Goal: Information Seeking & Learning: Compare options

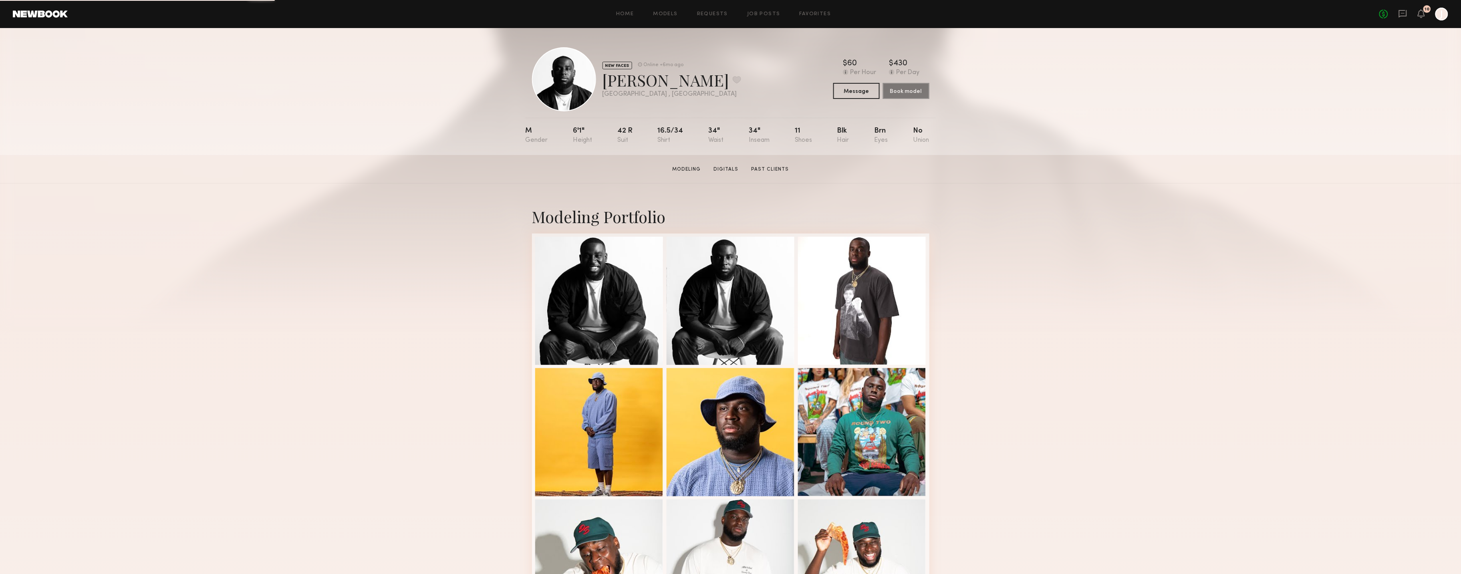
click at [662, 9] on div "Home Models Requests Job Posts Favorites Sign Out No fees up to $5,000 10 J" at bounding box center [758, 14] width 1381 height 13
click at [676, 21] on header "Home Models Requests Job Posts Favorites Sign Out No fees up to $5,000 10 J" at bounding box center [730, 14] width 1461 height 28
click at [671, 18] on div "Home Models Requests Job Posts Favorites Sign Out No fees up to $5,000 10 J" at bounding box center [758, 14] width 1381 height 13
click at [671, 13] on link "Models" at bounding box center [665, 14] width 24 height 5
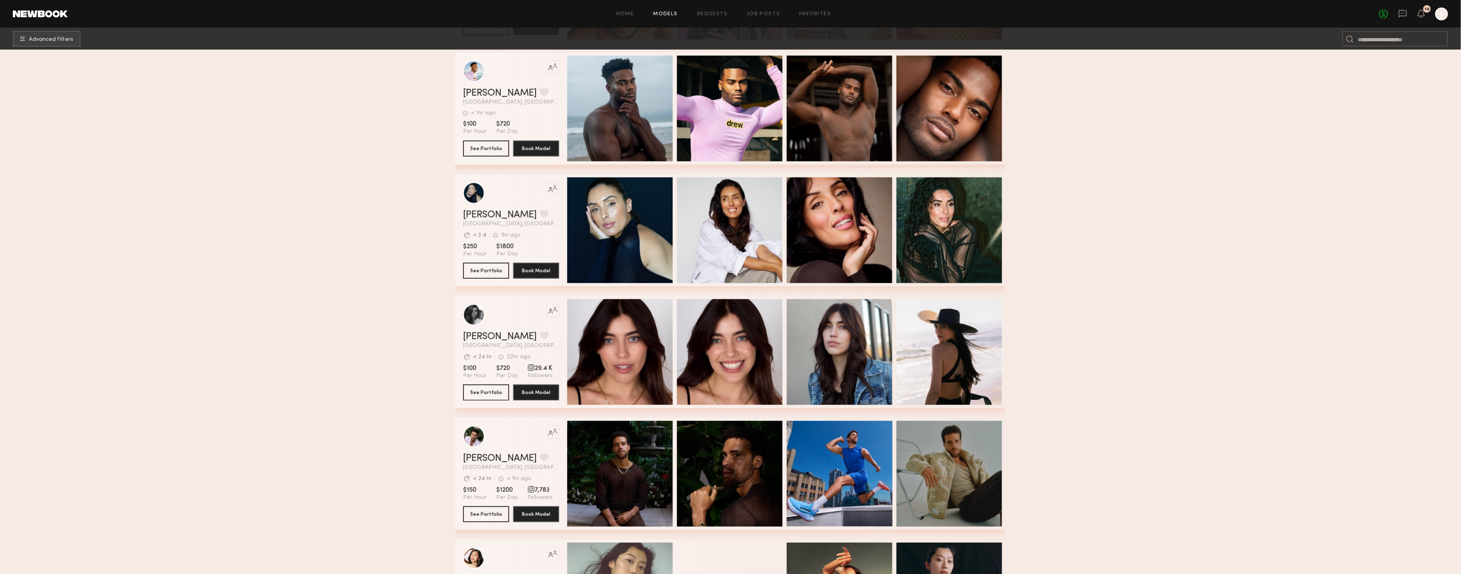
scroll to position [409, 0]
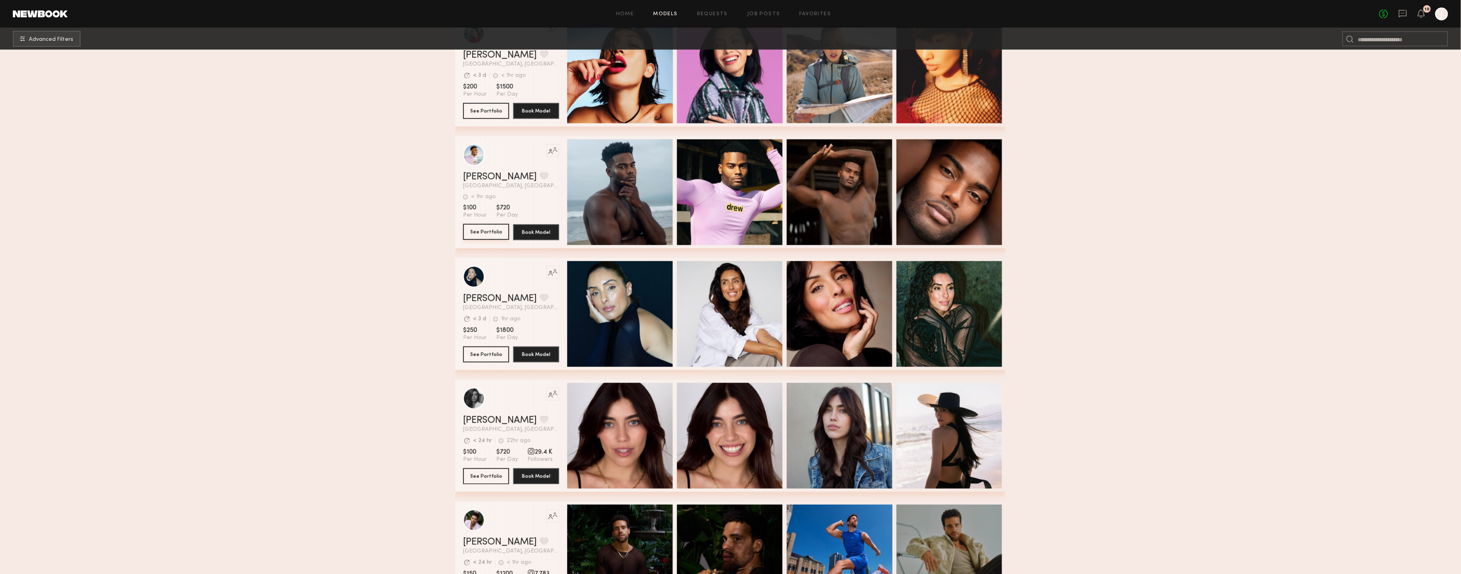
click at [482, 226] on button "See Portfolio" at bounding box center [486, 232] width 46 height 16
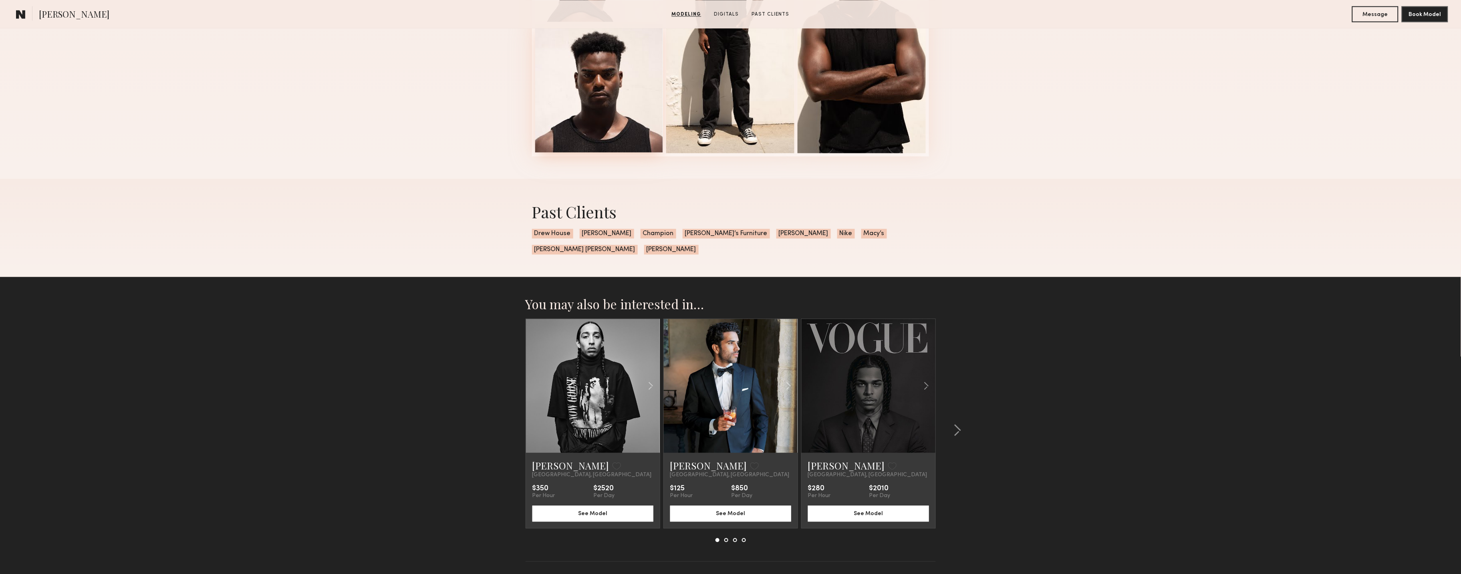
scroll to position [969, 0]
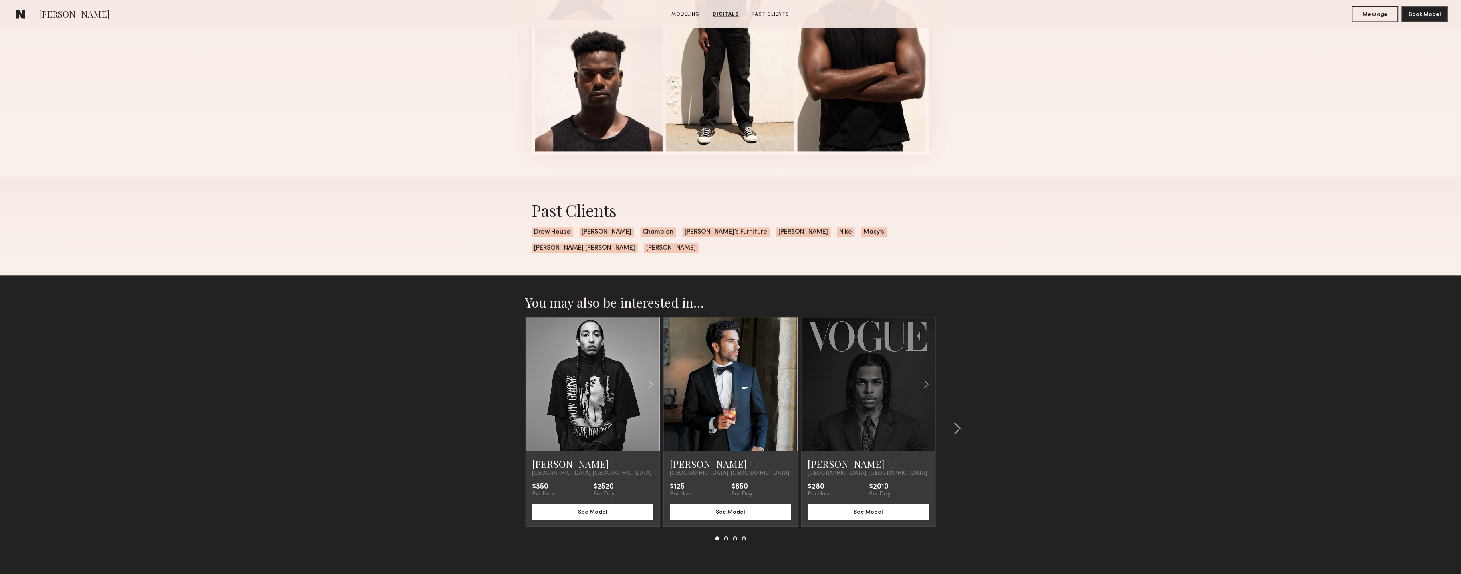
click at [880, 379] on link at bounding box center [869, 384] width 46 height 134
click at [962, 415] on div at bounding box center [955, 429] width 38 height 224
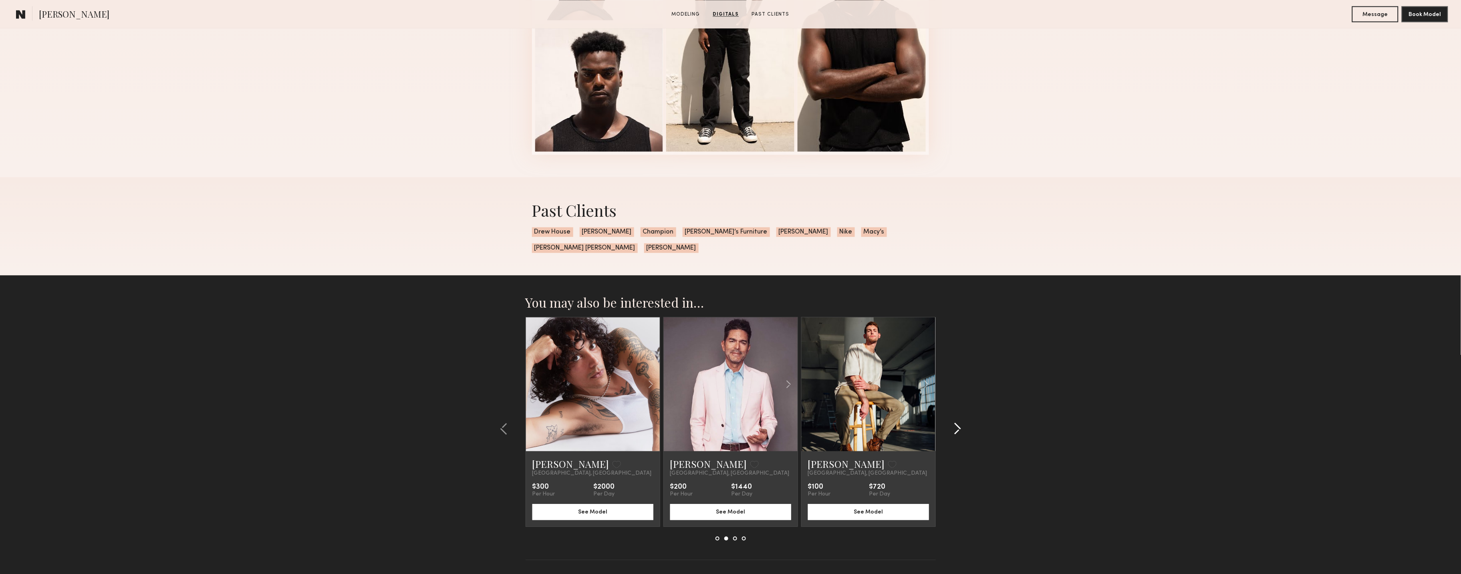
click at [962, 415] on div at bounding box center [955, 429] width 38 height 224
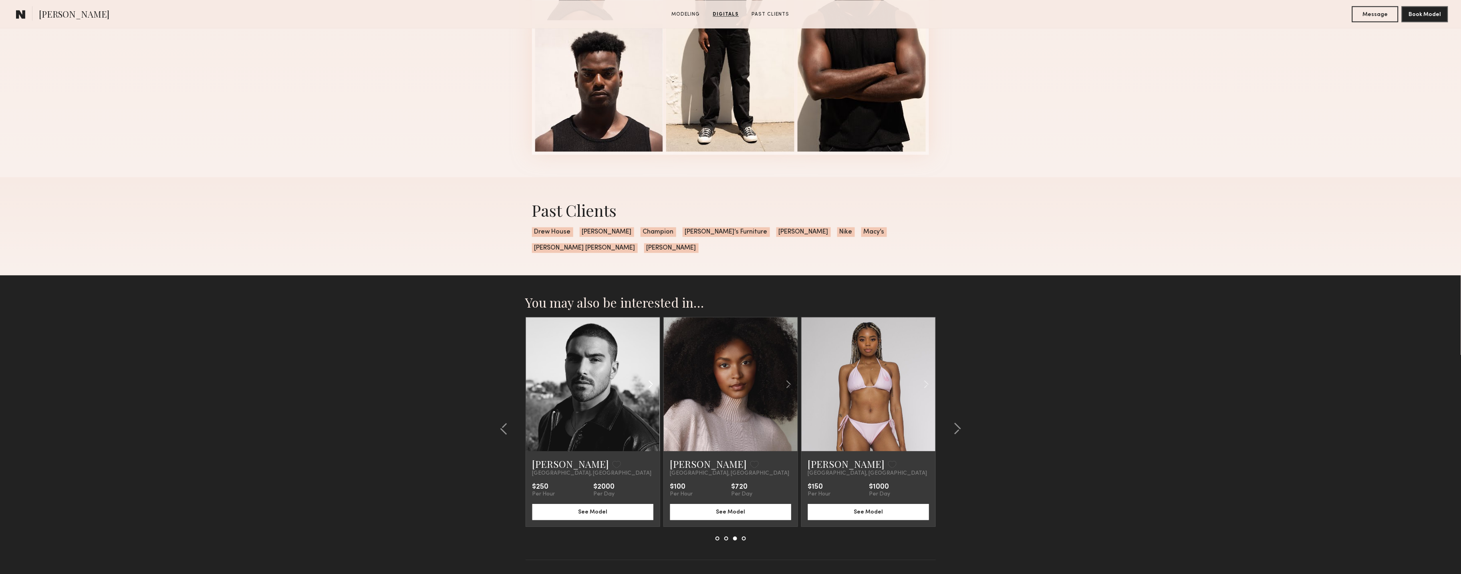
click at [616, 393] on div at bounding box center [637, 384] width 44 height 134
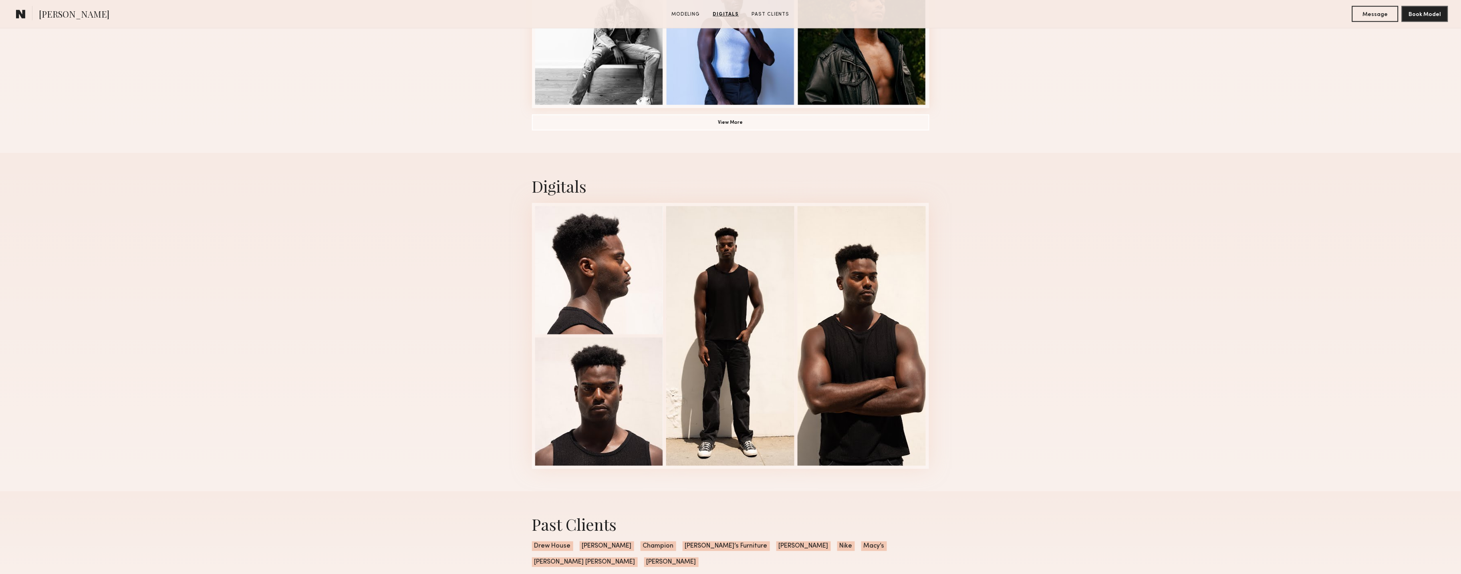
scroll to position [978, 0]
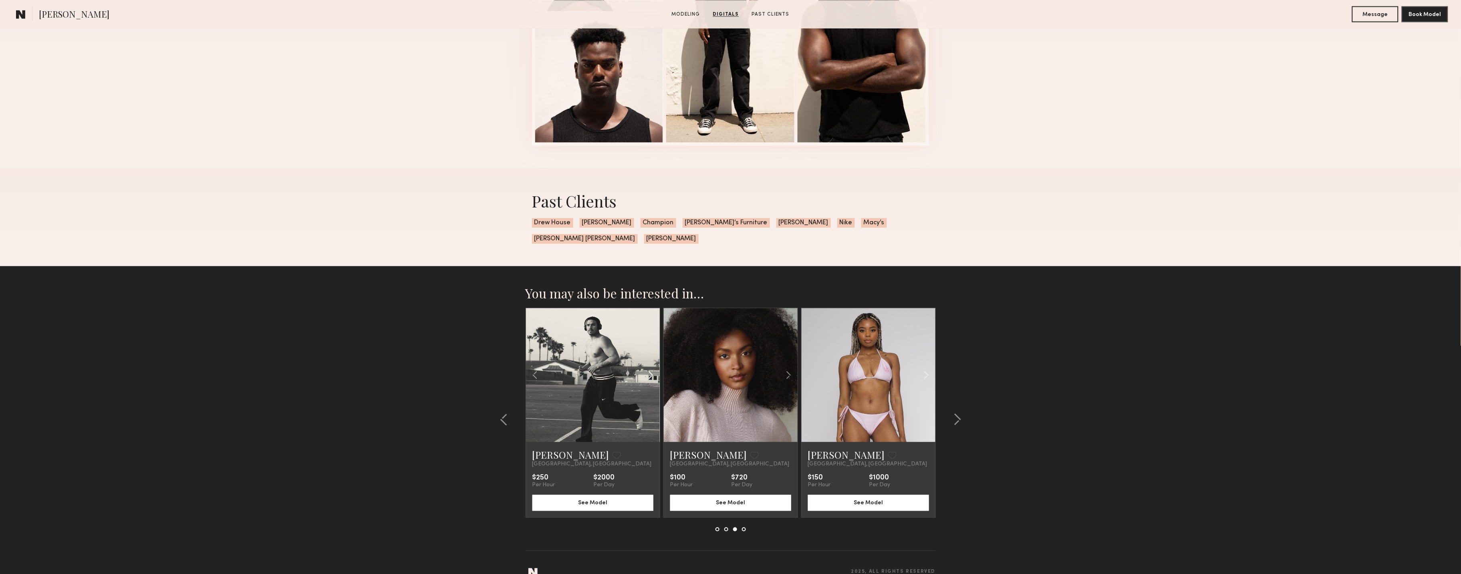
click at [621, 365] on div at bounding box center [637, 375] width 44 height 134
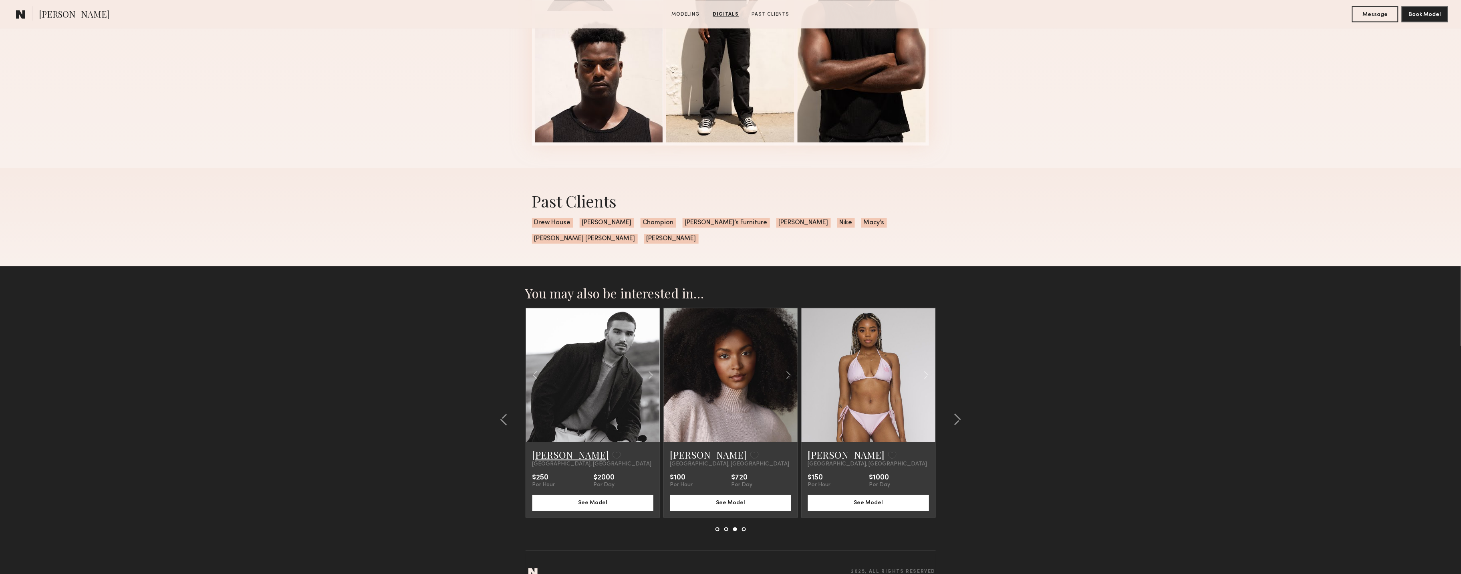
click at [564, 448] on link "Lucas P." at bounding box center [570, 454] width 77 height 13
click at [962, 401] on div at bounding box center [955, 420] width 38 height 224
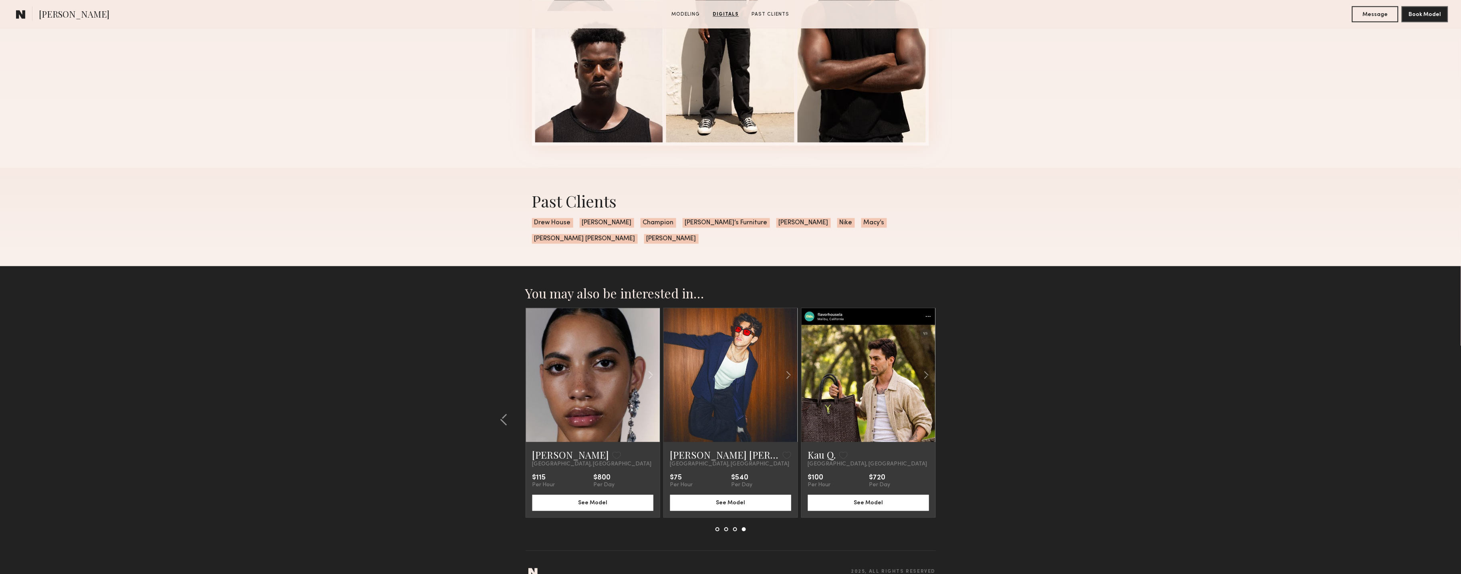
click at [888, 394] on link at bounding box center [869, 375] width 46 height 134
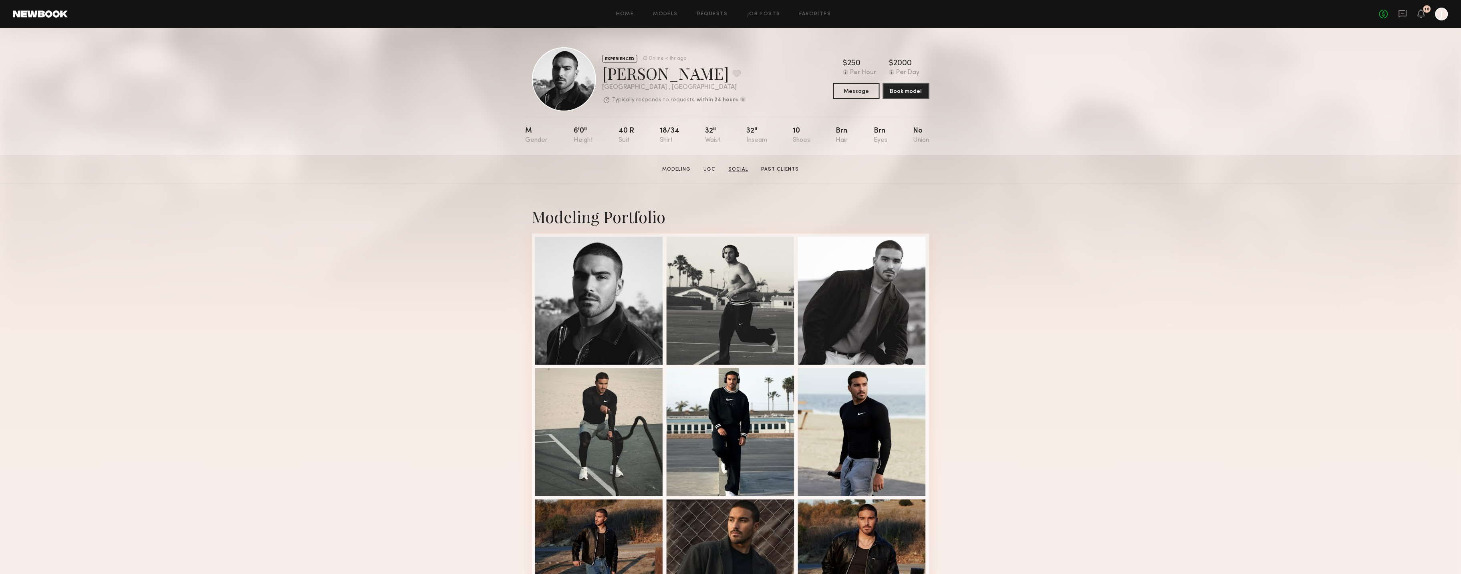
click at [741, 169] on link "Social" at bounding box center [738, 169] width 26 height 7
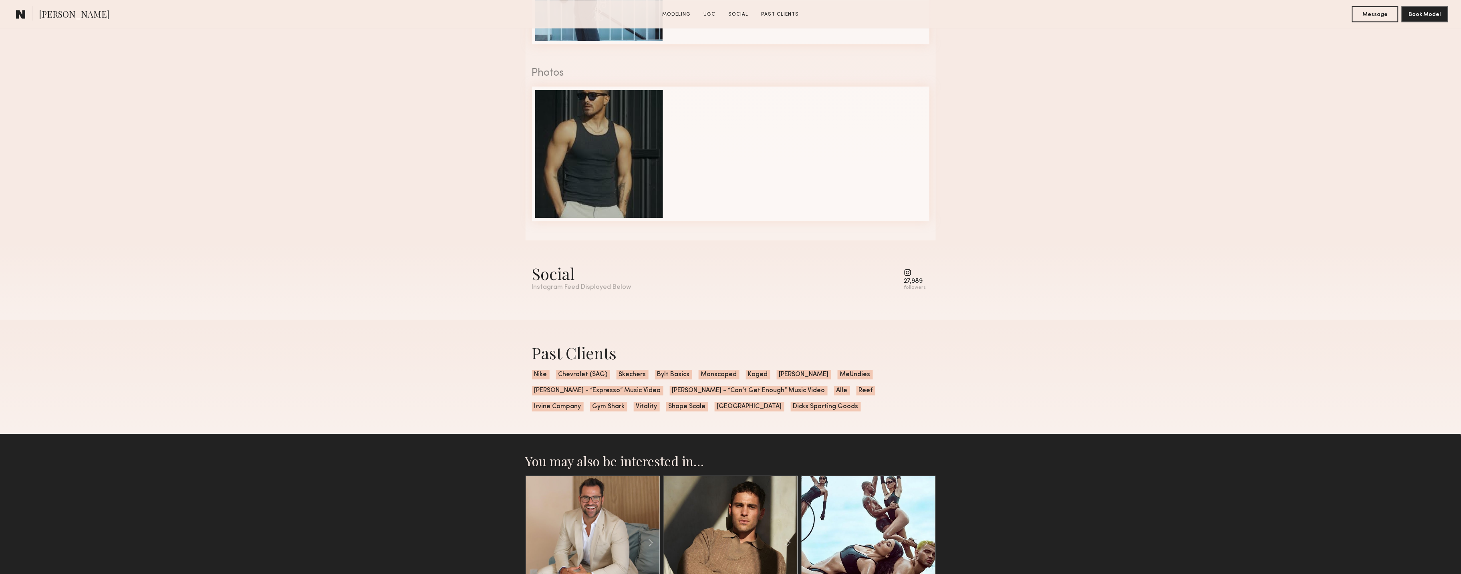
scroll to position [1274, 0]
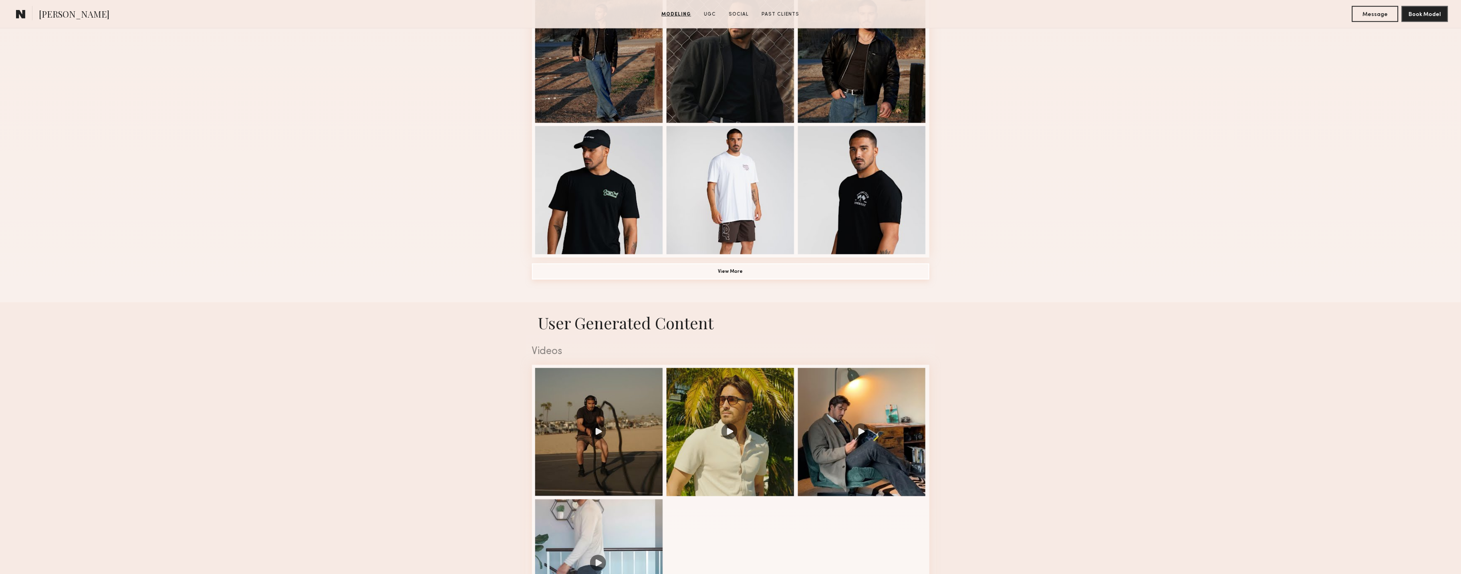
click at [755, 264] on button "View More" at bounding box center [730, 272] width 397 height 16
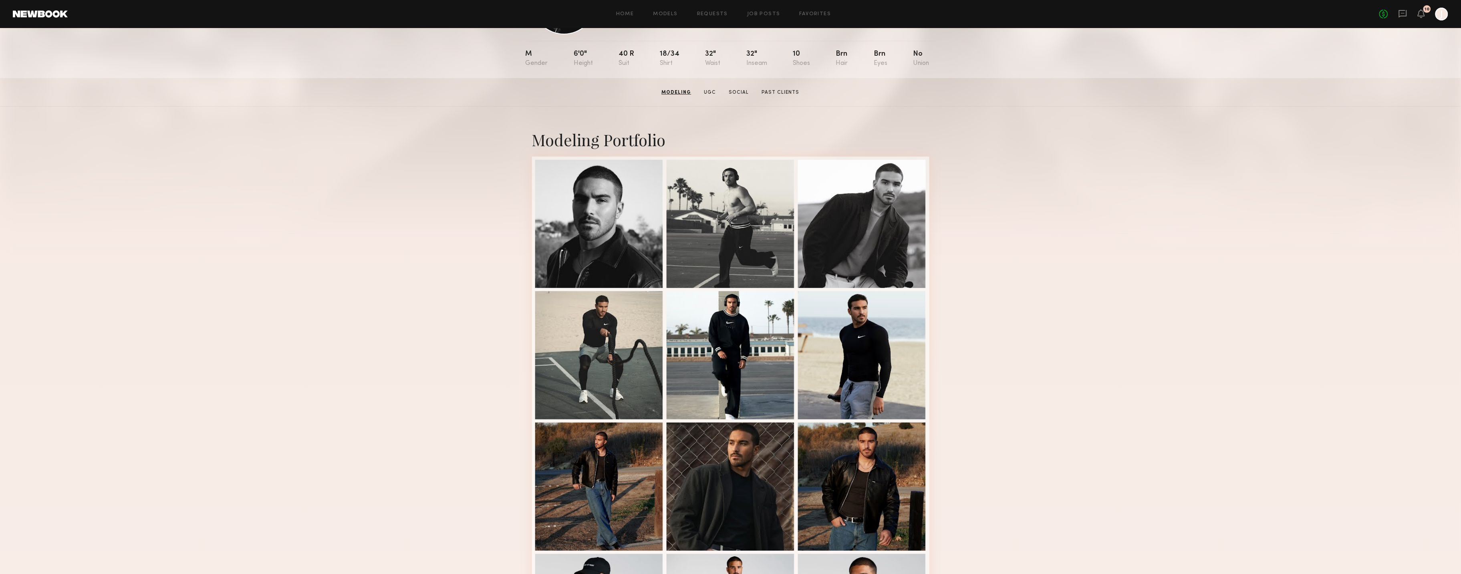
scroll to position [0, 0]
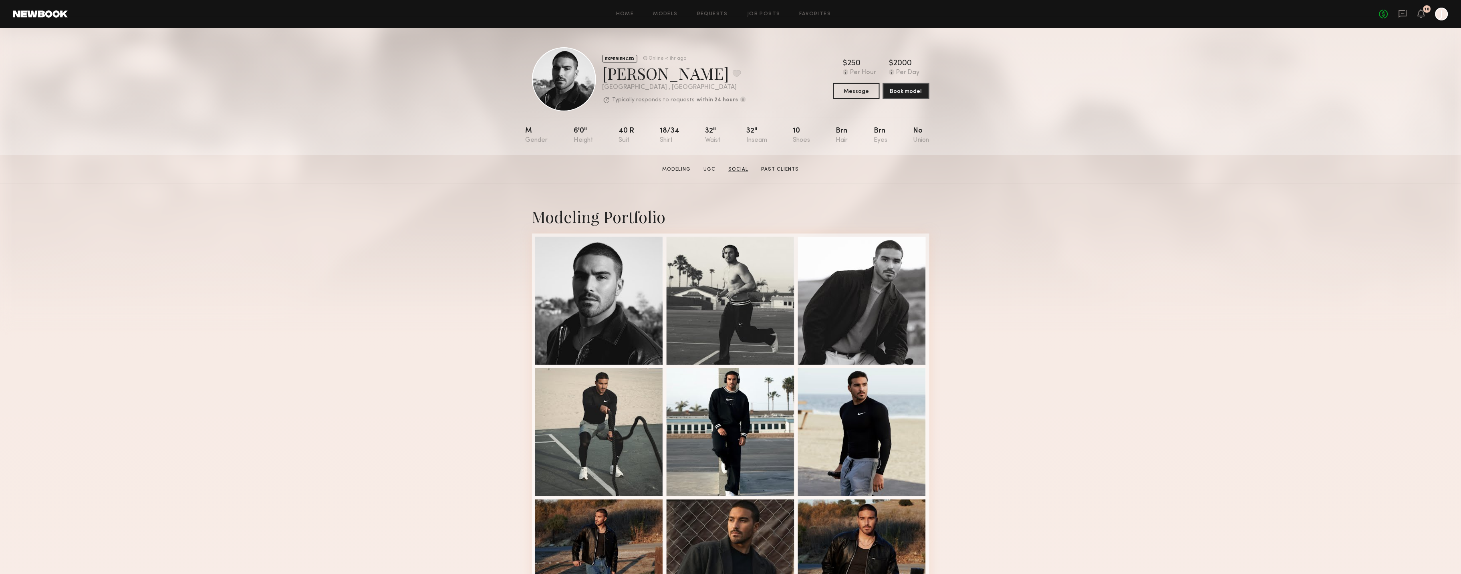
click at [735, 169] on link "Social" at bounding box center [738, 169] width 26 height 7
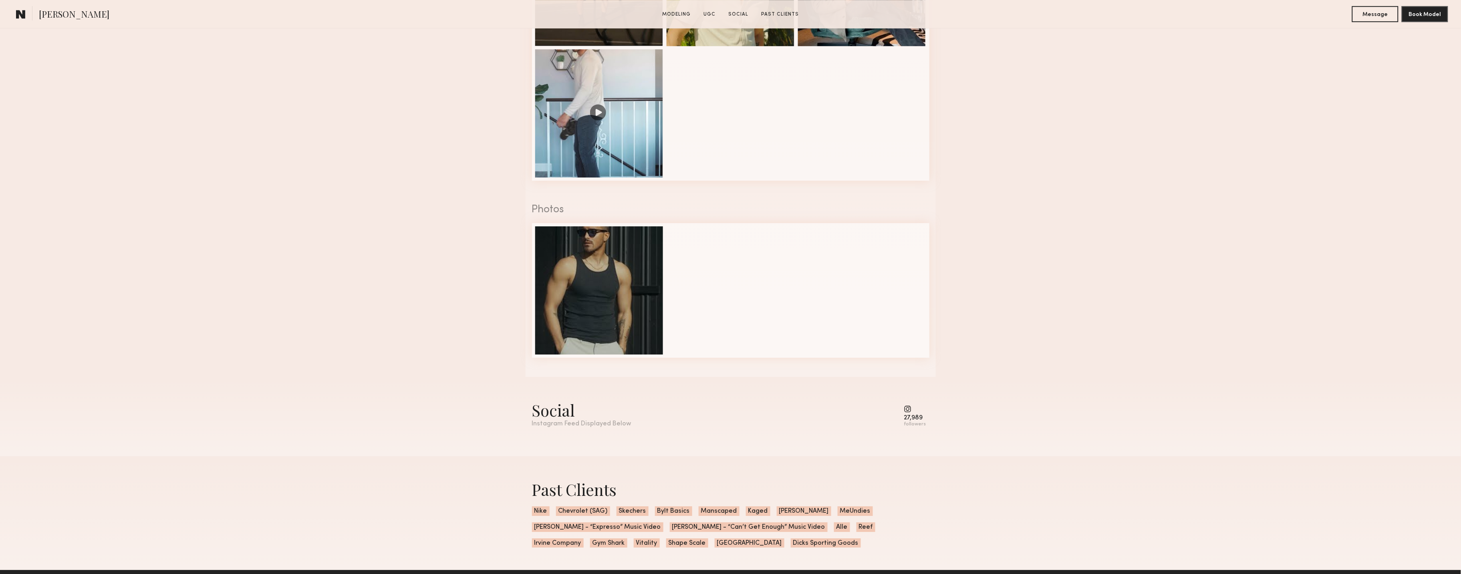
scroll to position [1778, 0]
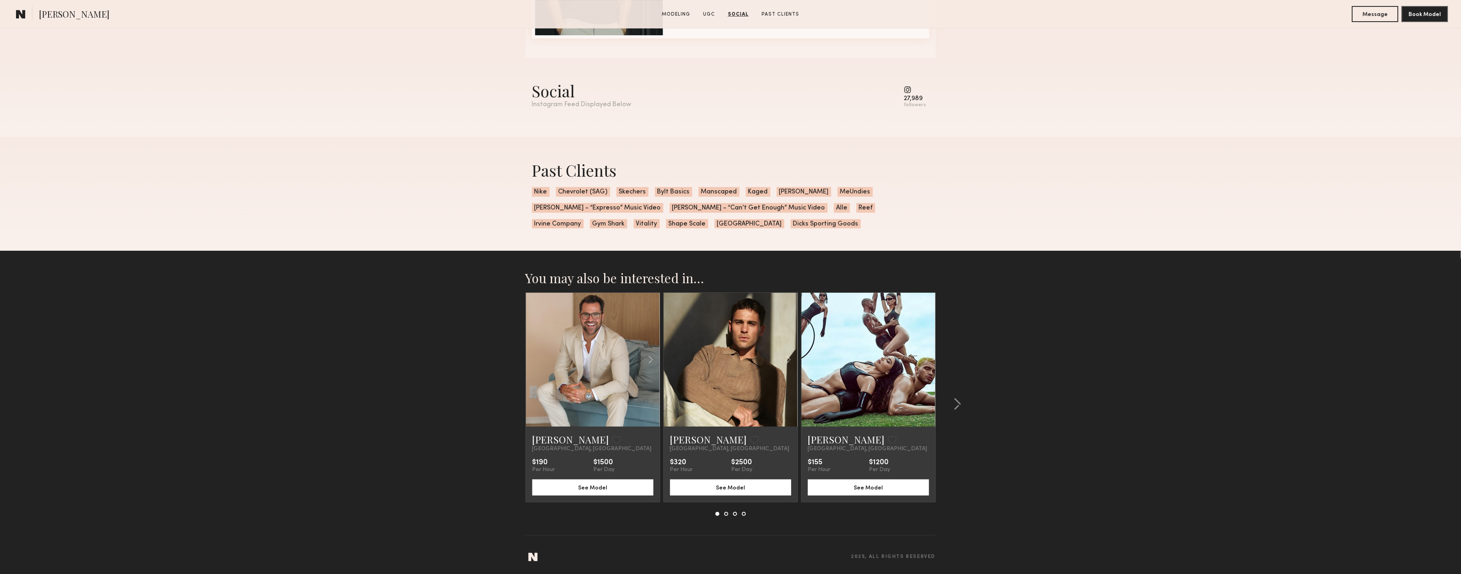
click at [917, 96] on div "27,989" at bounding box center [915, 99] width 22 height 6
drag, startPoint x: 911, startPoint y: 90, endPoint x: 831, endPoint y: 133, distance: 91.4
click at [912, 89] on common-icon at bounding box center [915, 89] width 22 height 7
click at [568, 101] on div "Instagram Feed Displayed Below" at bounding box center [581, 104] width 99 height 7
click at [964, 399] on div at bounding box center [955, 404] width 38 height 224
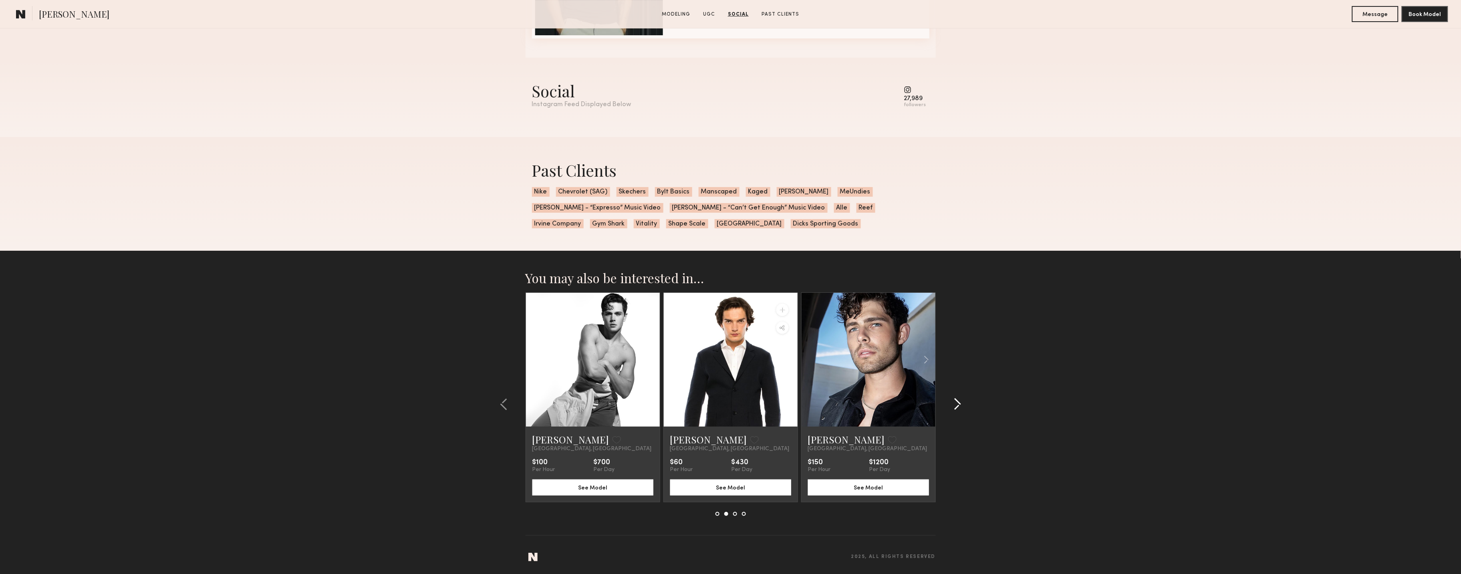
click at [957, 402] on common-icon at bounding box center [958, 404] width 8 height 13
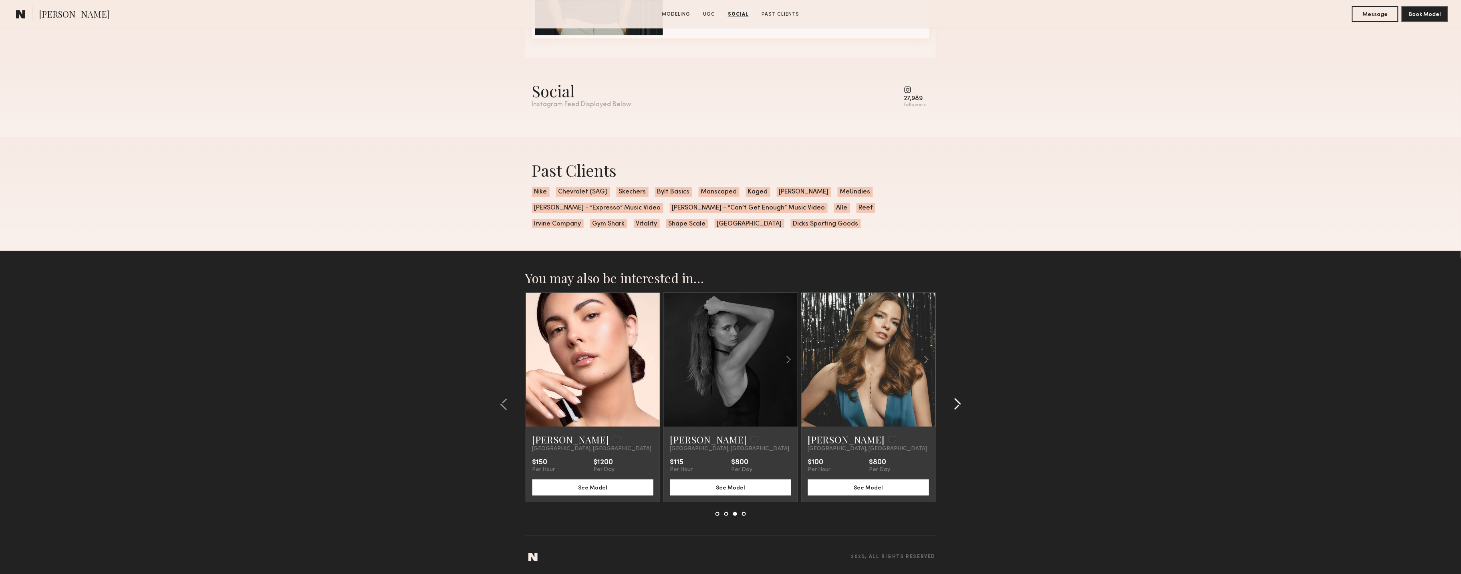
click at [956, 403] on common-icon at bounding box center [958, 404] width 8 height 13
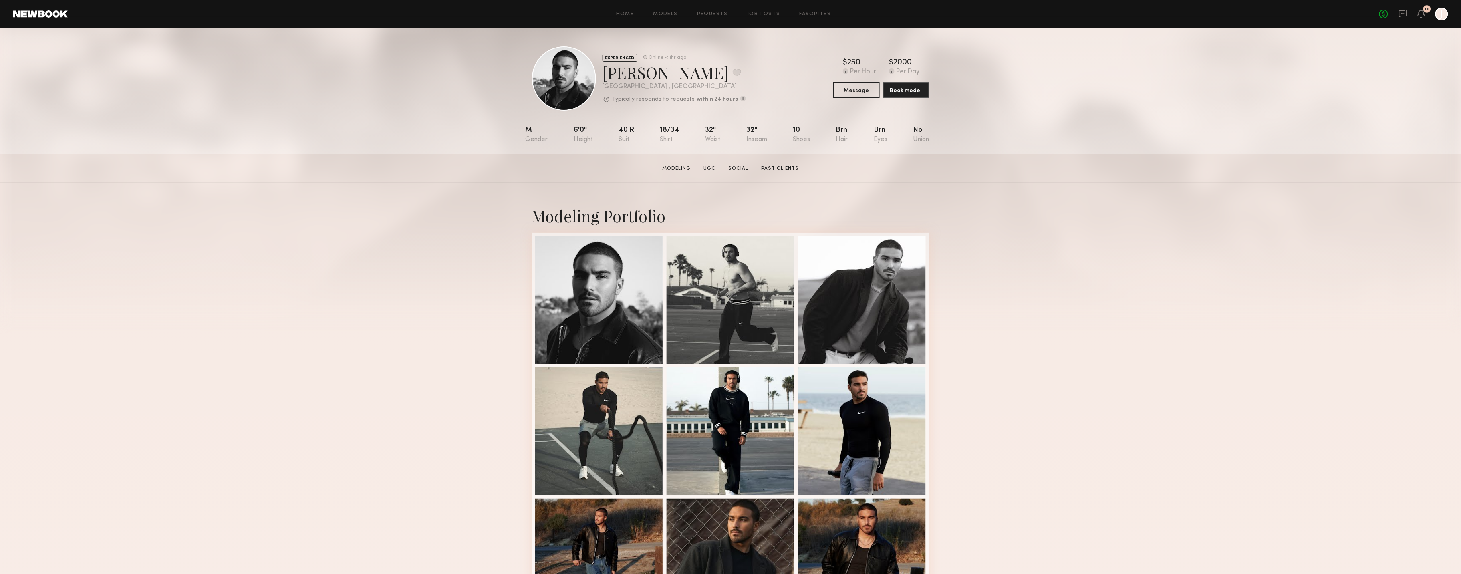
scroll to position [0, 0]
click at [739, 169] on link "Social" at bounding box center [738, 169] width 26 height 7
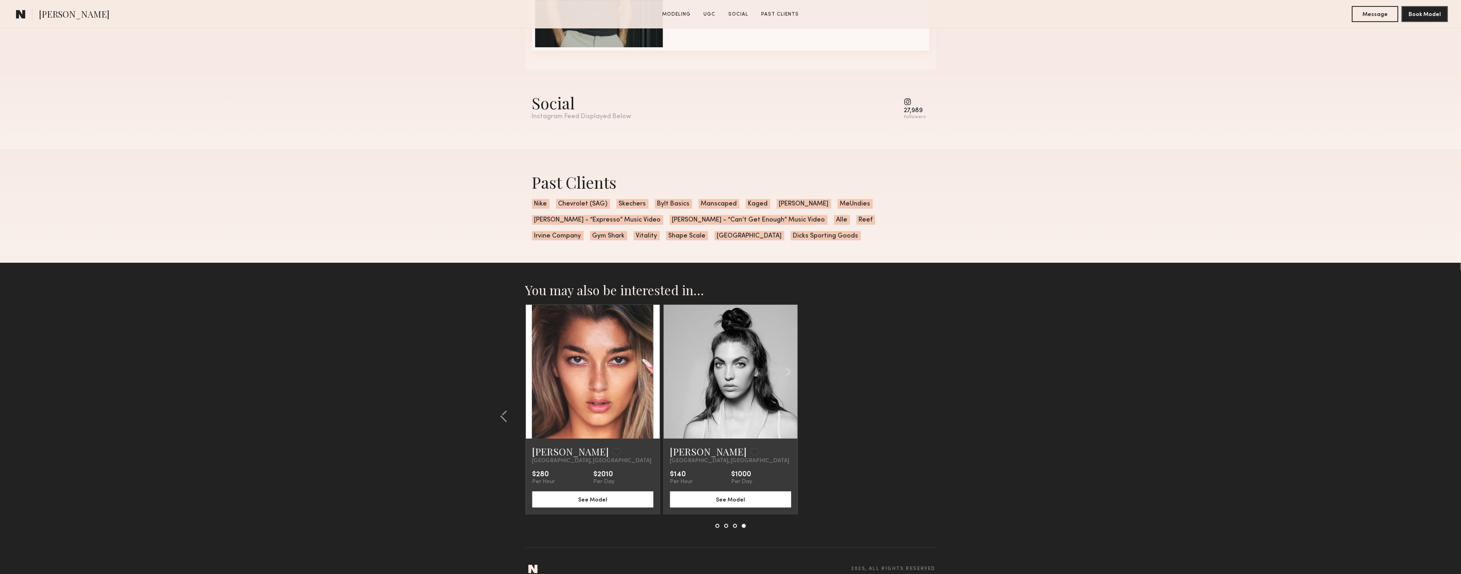
scroll to position [1778, 0]
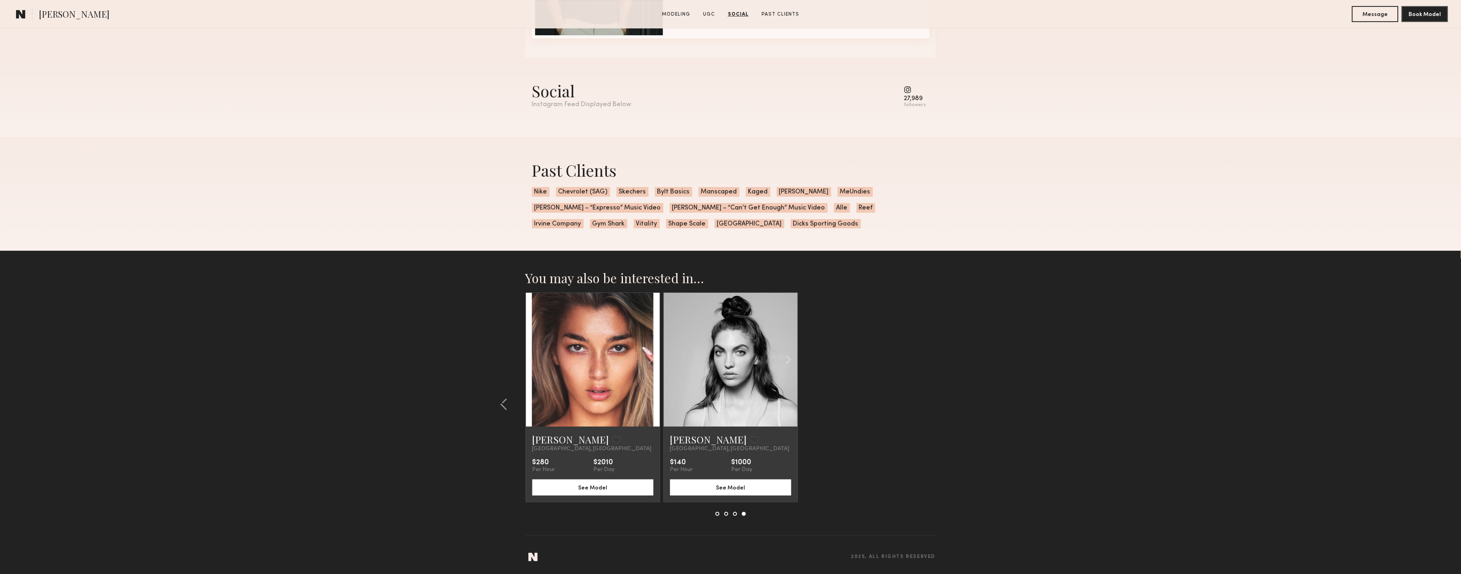
click at [584, 105] on div "Instagram Feed Displayed Below" at bounding box center [581, 104] width 99 height 7
click at [586, 91] on div "Social" at bounding box center [581, 90] width 99 height 21
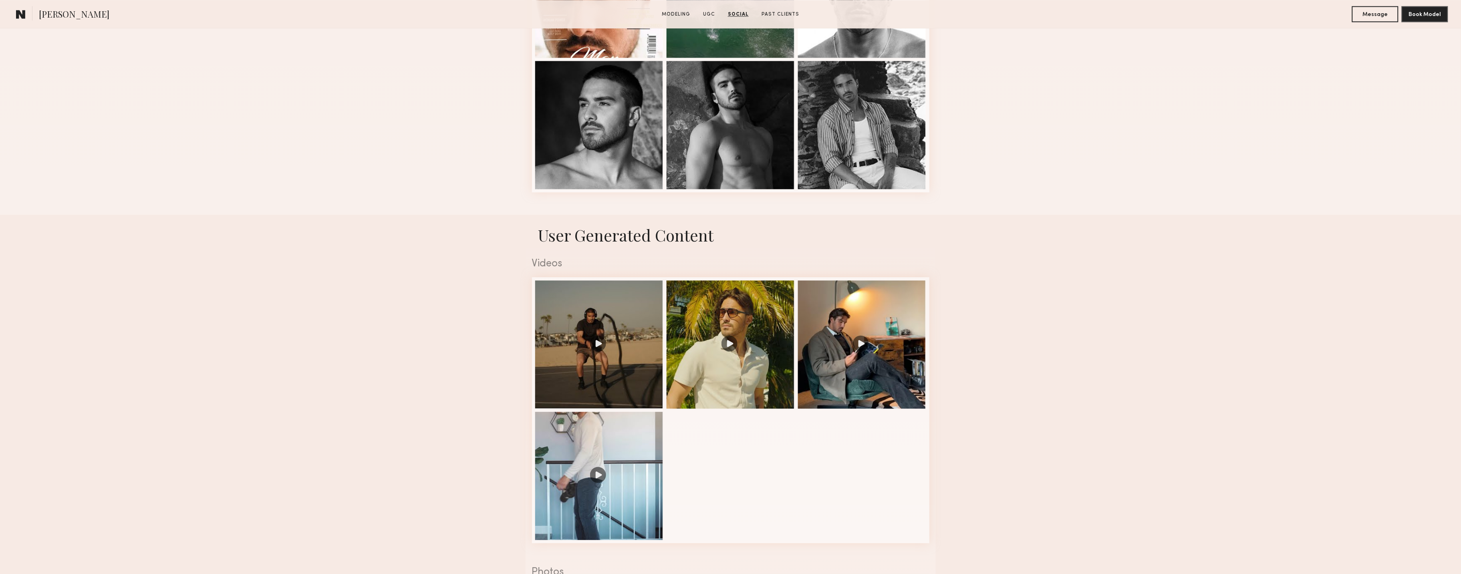
scroll to position [1096, 0]
click at [730, 317] on div at bounding box center [731, 343] width 128 height 128
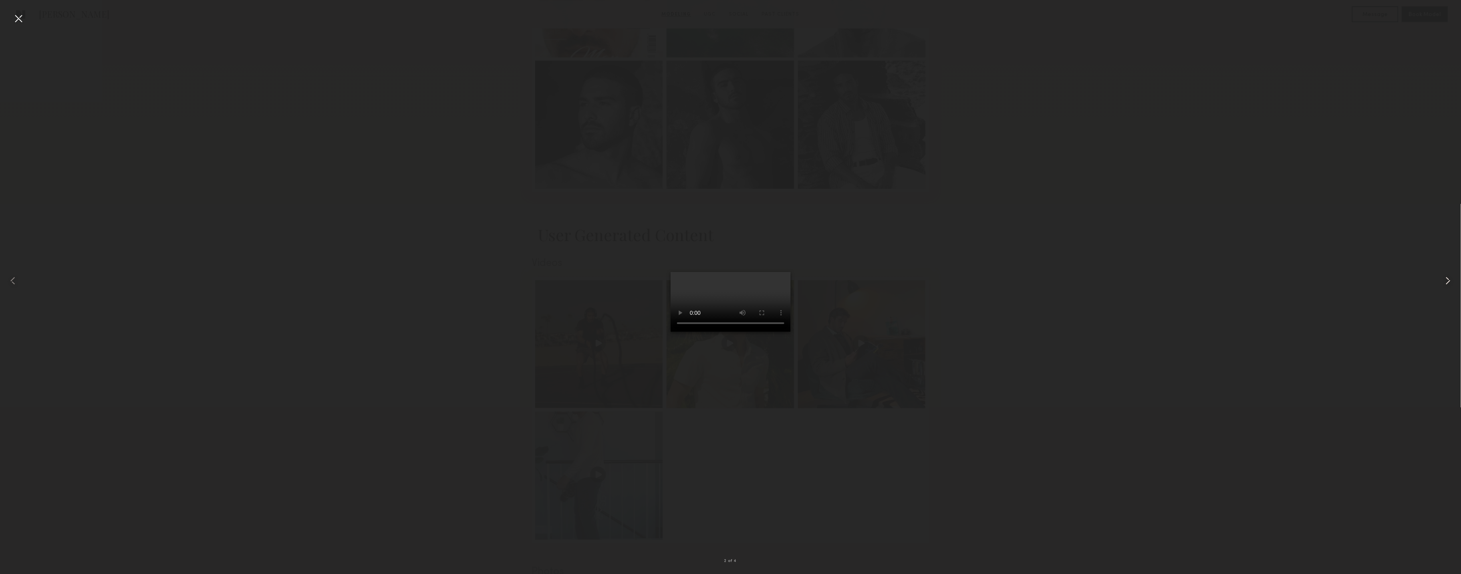
click at [1443, 283] on common-icon at bounding box center [1448, 280] width 13 height 13
click at [1447, 288] on div at bounding box center [1432, 281] width 58 height 536
click at [13, 18] on div at bounding box center [18, 18] width 13 height 13
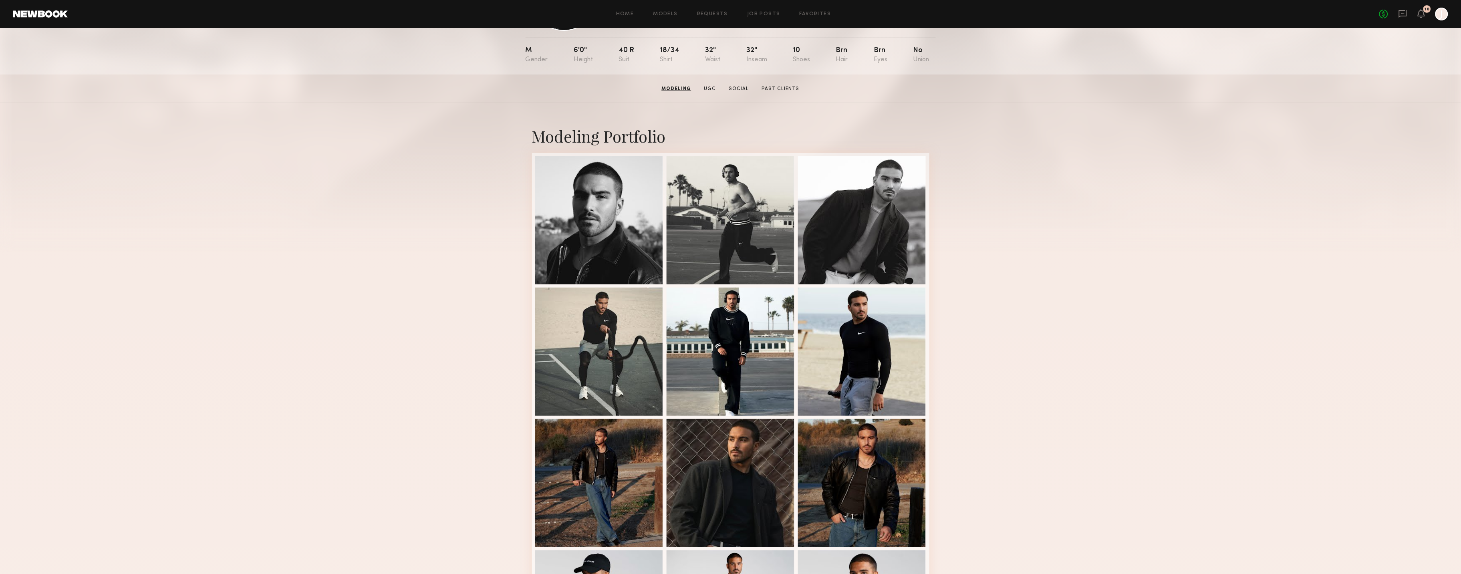
scroll to position [0, 0]
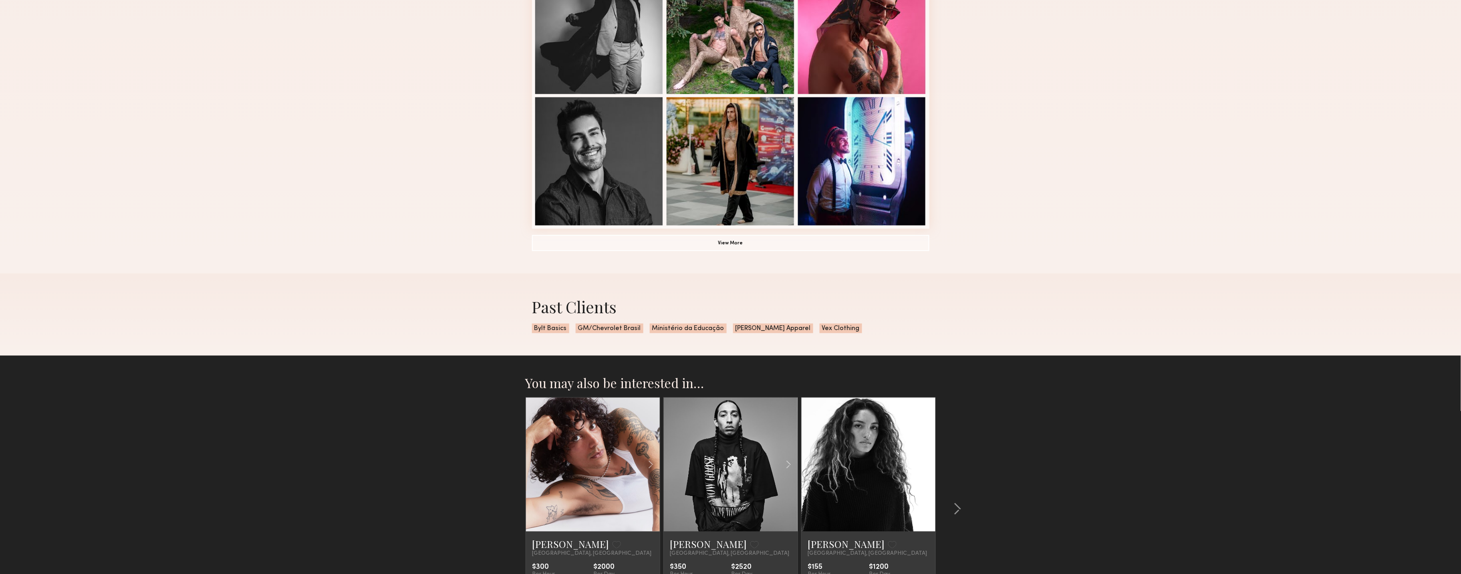
scroll to position [611, 0]
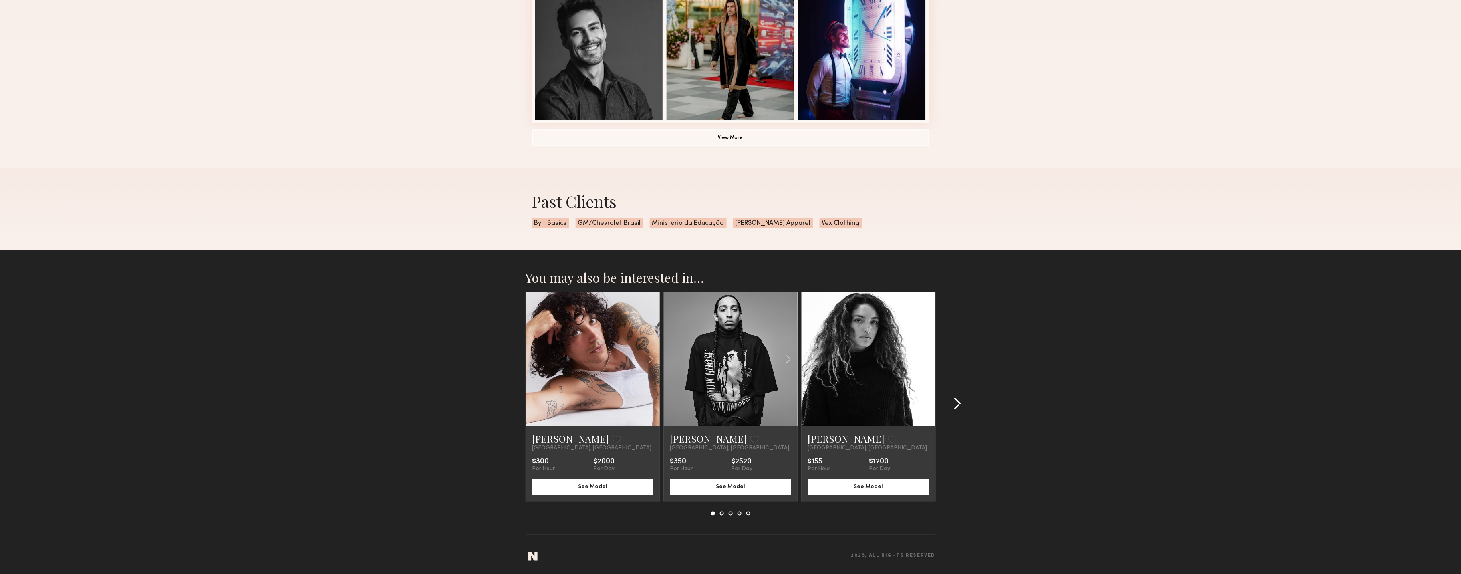
click at [944, 406] on div at bounding box center [955, 404] width 38 height 224
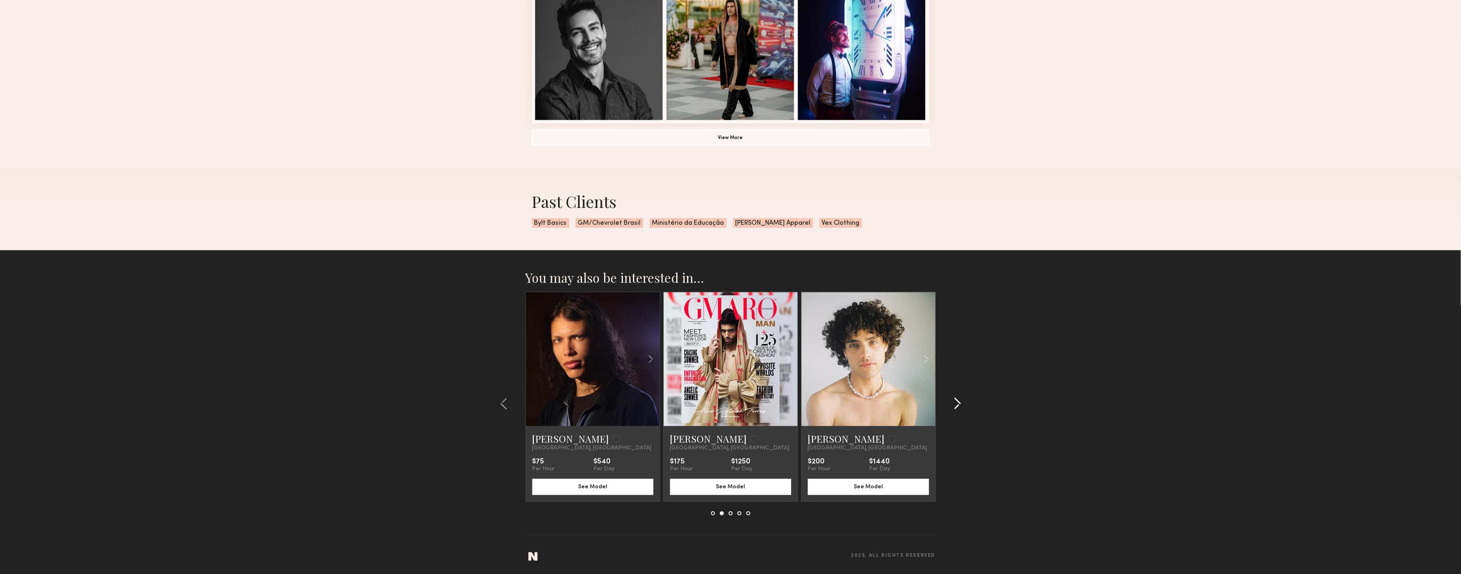
click at [957, 407] on common-icon at bounding box center [958, 403] width 8 height 13
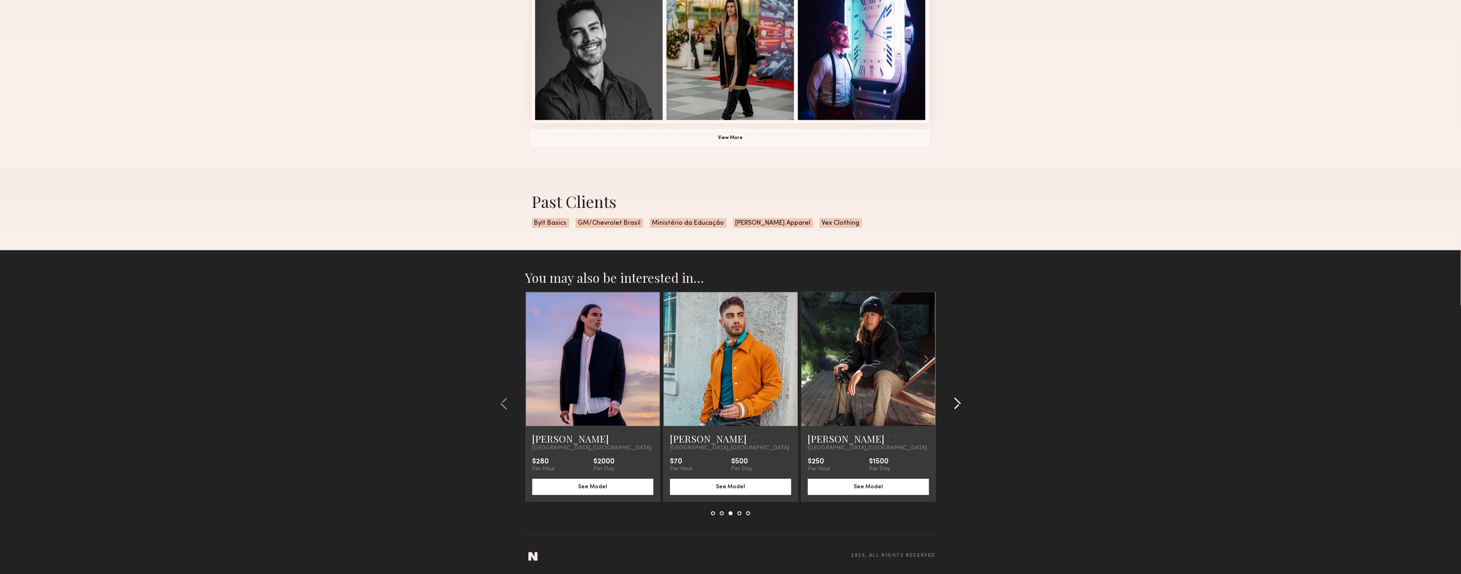
click at [956, 405] on common-icon at bounding box center [958, 403] width 8 height 13
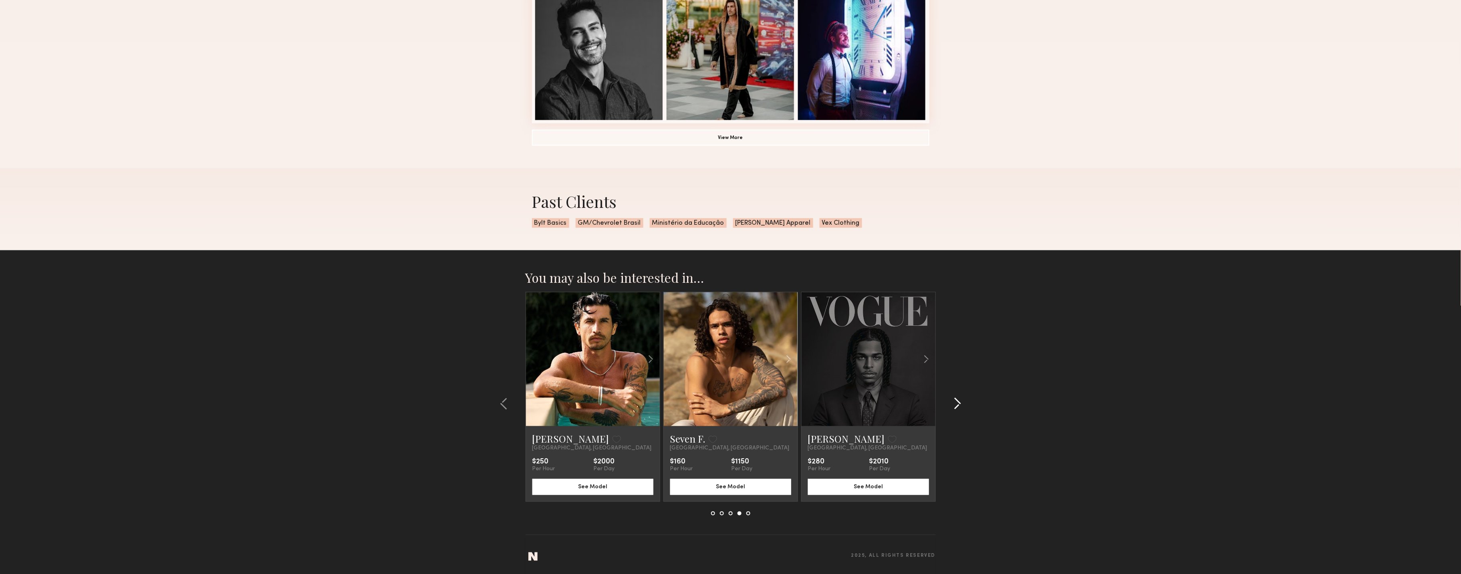
click at [956, 406] on common-icon at bounding box center [958, 403] width 8 height 13
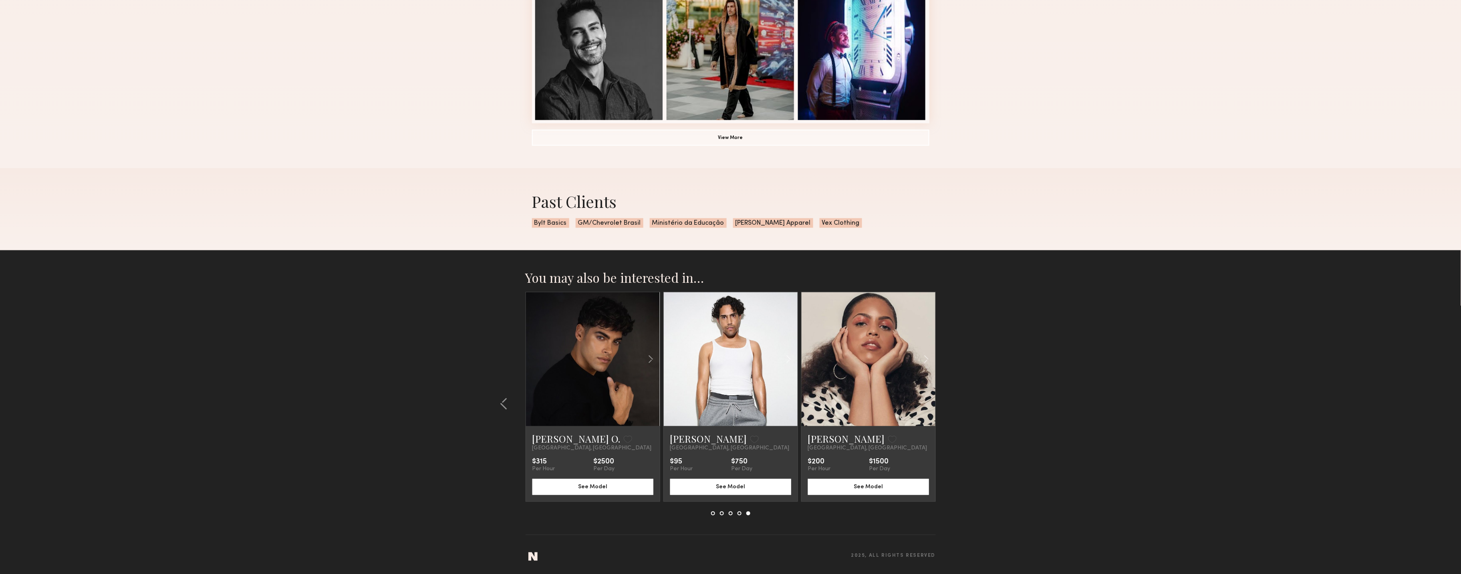
click at [956, 405] on section "You may also be interested in… Ian R. Favorite Los Angeles, CA $300 Per Hour $2…" at bounding box center [730, 412] width 1461 height 324
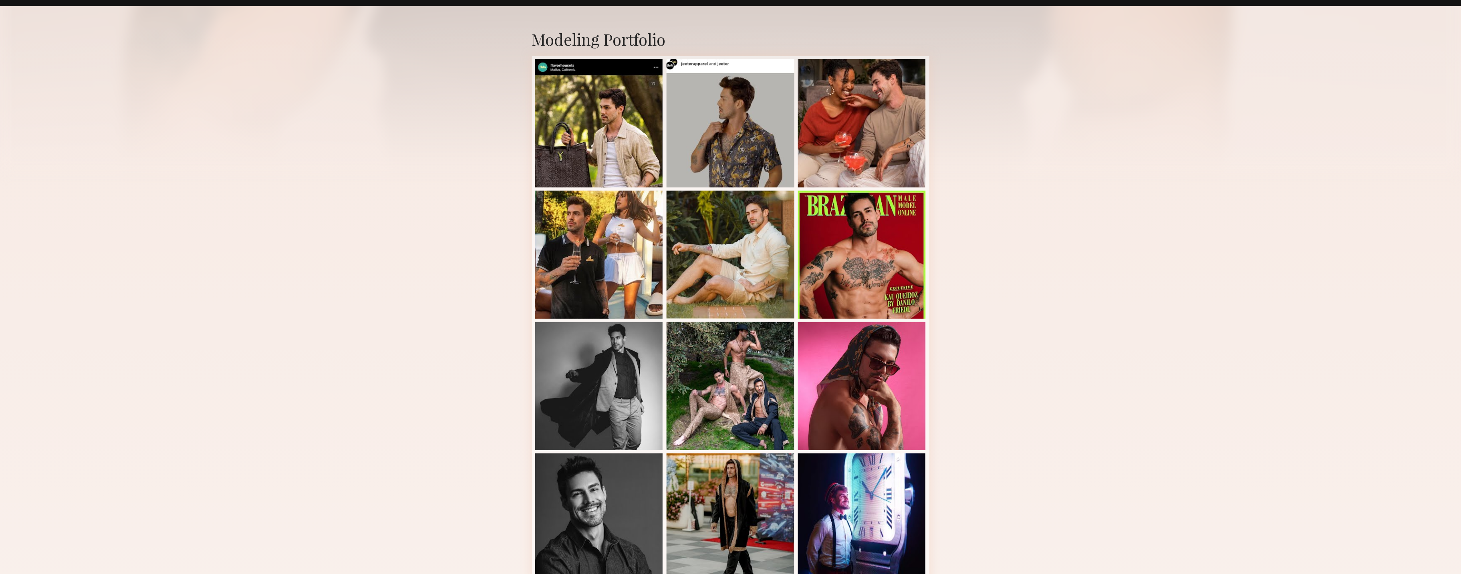
scroll to position [0, 0]
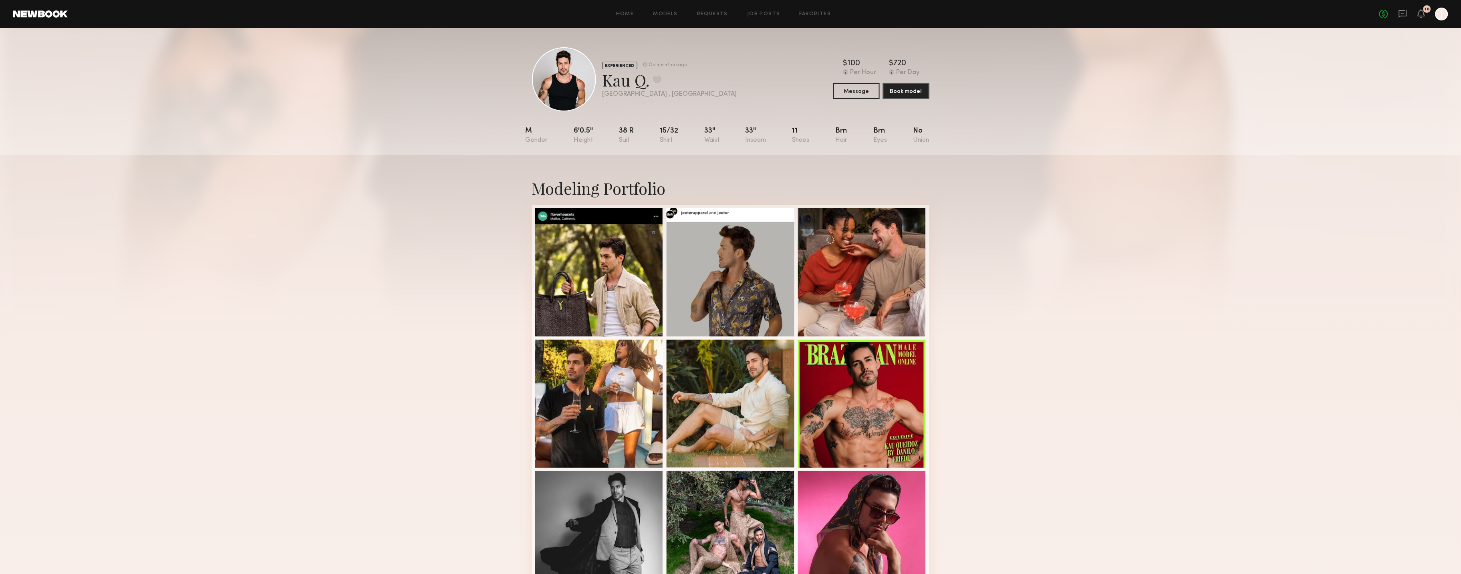
click at [639, 13] on div "Home Models Requests Job Posts Favorites Sign Out" at bounding box center [724, 14] width 1312 height 5
click at [636, 12] on div "Home Models Requests Job Posts Favorites Sign Out" at bounding box center [724, 14] width 1312 height 5
click at [630, 13] on link "Home" at bounding box center [625, 14] width 18 height 5
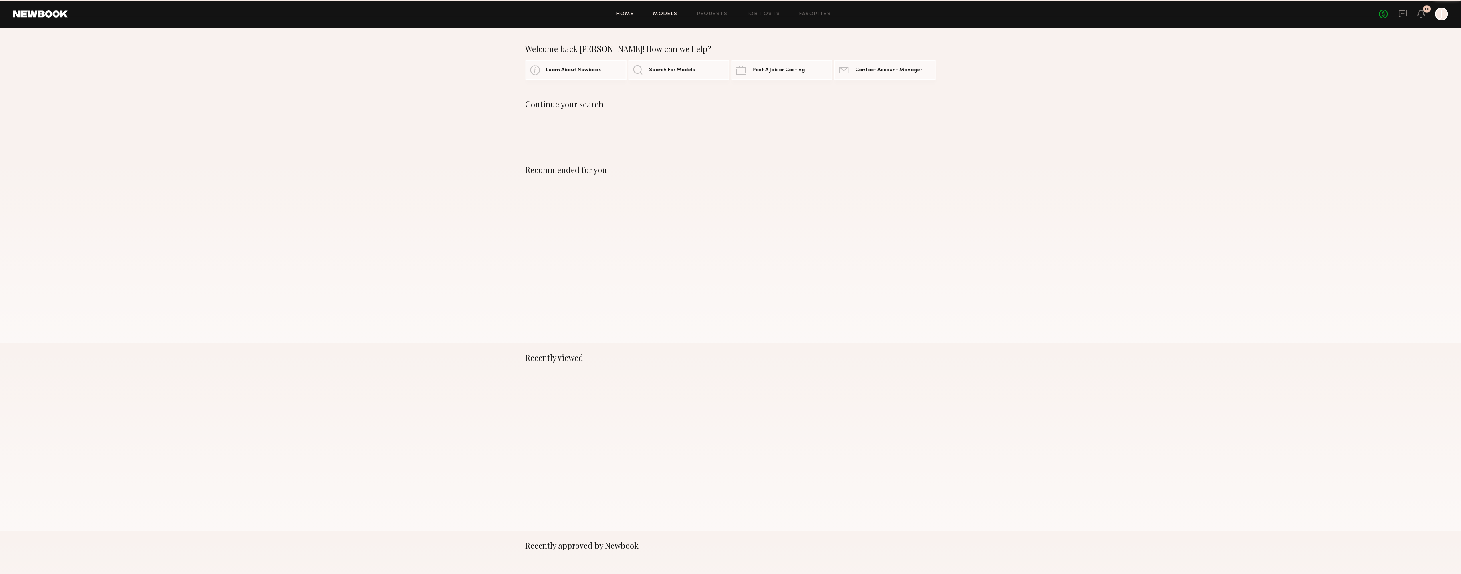
click at [661, 12] on link "Models" at bounding box center [665, 14] width 24 height 5
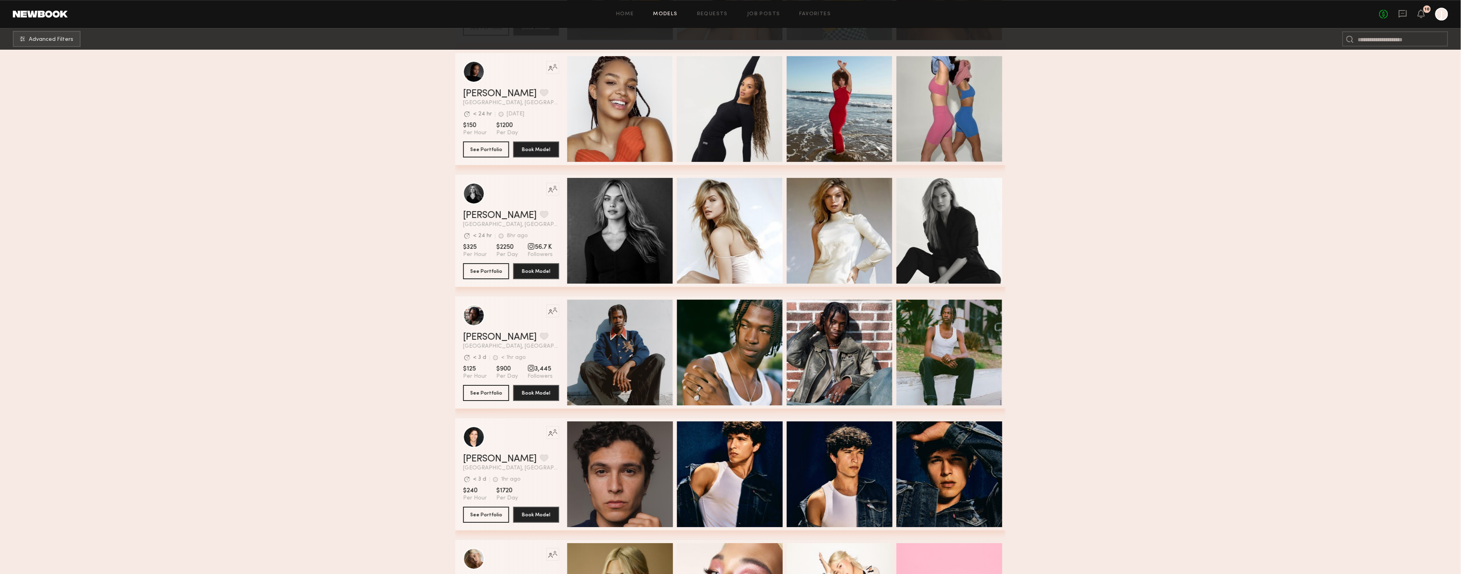
scroll to position [3413, 0]
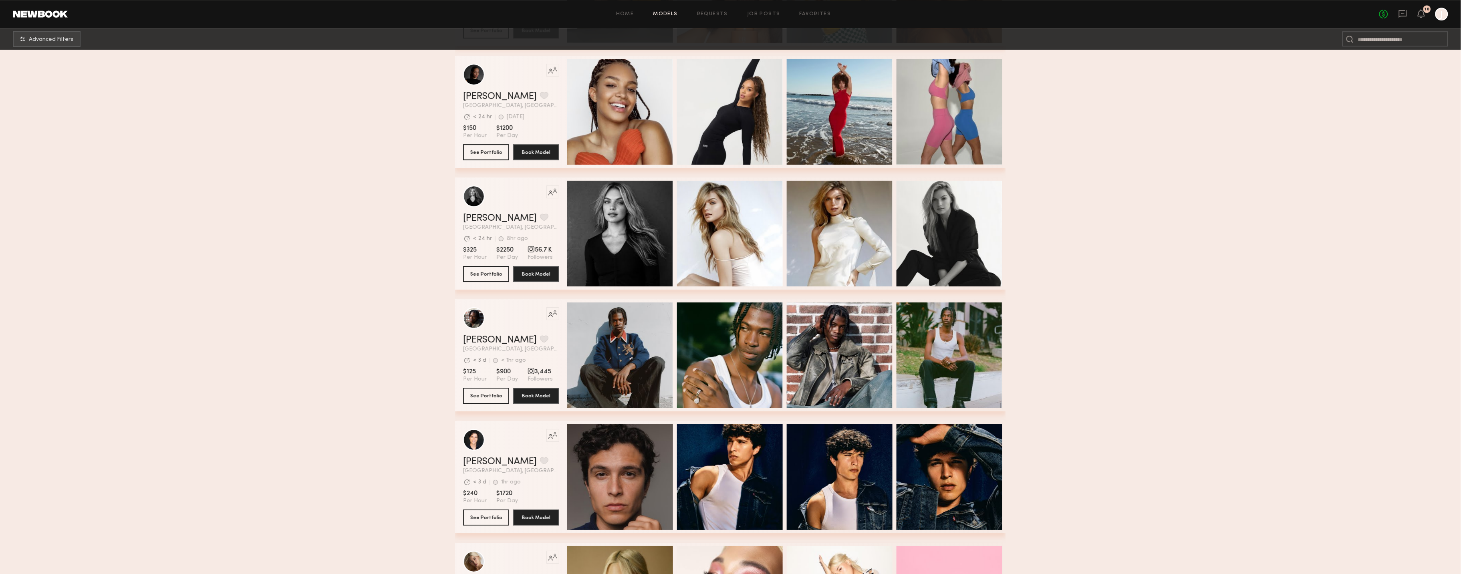
click at [38, 18] on header "Home Models Requests Job Posts Favorites Sign Out No fees up to $5,000 10 J" at bounding box center [730, 14] width 1461 height 28
click at [51, 45] on button "Advanced Filters" at bounding box center [47, 38] width 68 height 16
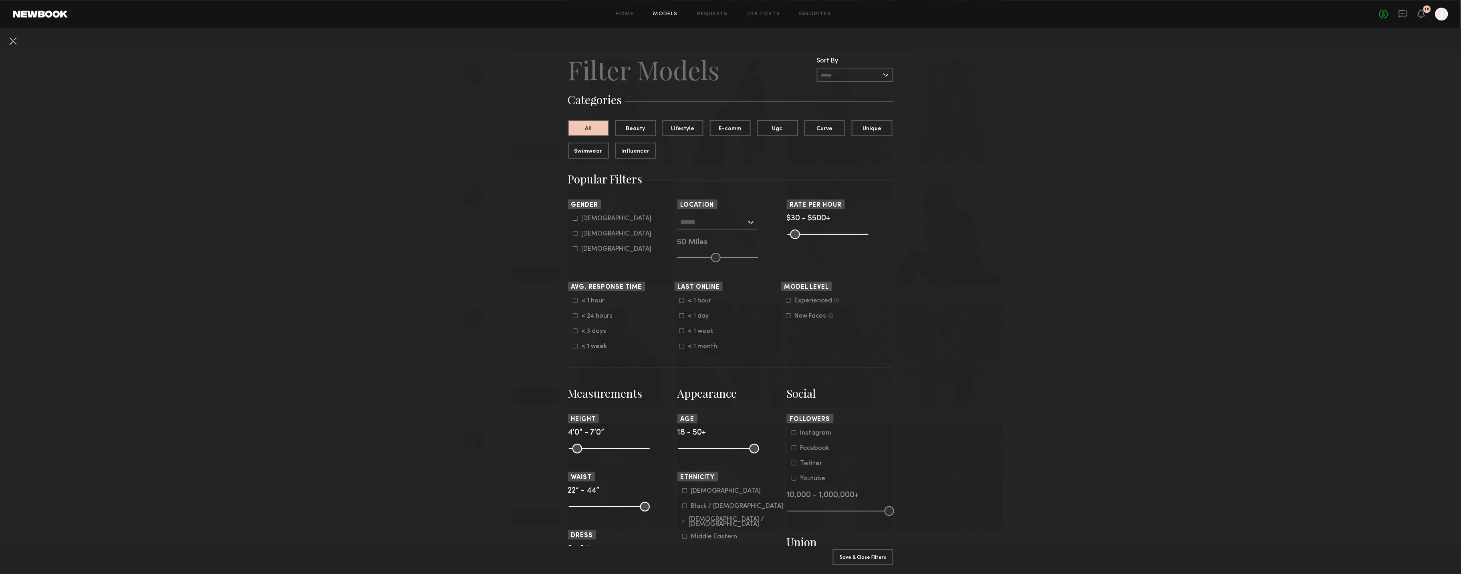
click at [587, 219] on div "Male" at bounding box center [617, 218] width 70 height 5
type input "*"
click at [875, 553] on button "Apply 1 Filters & Close" at bounding box center [863, 557] width 60 height 16
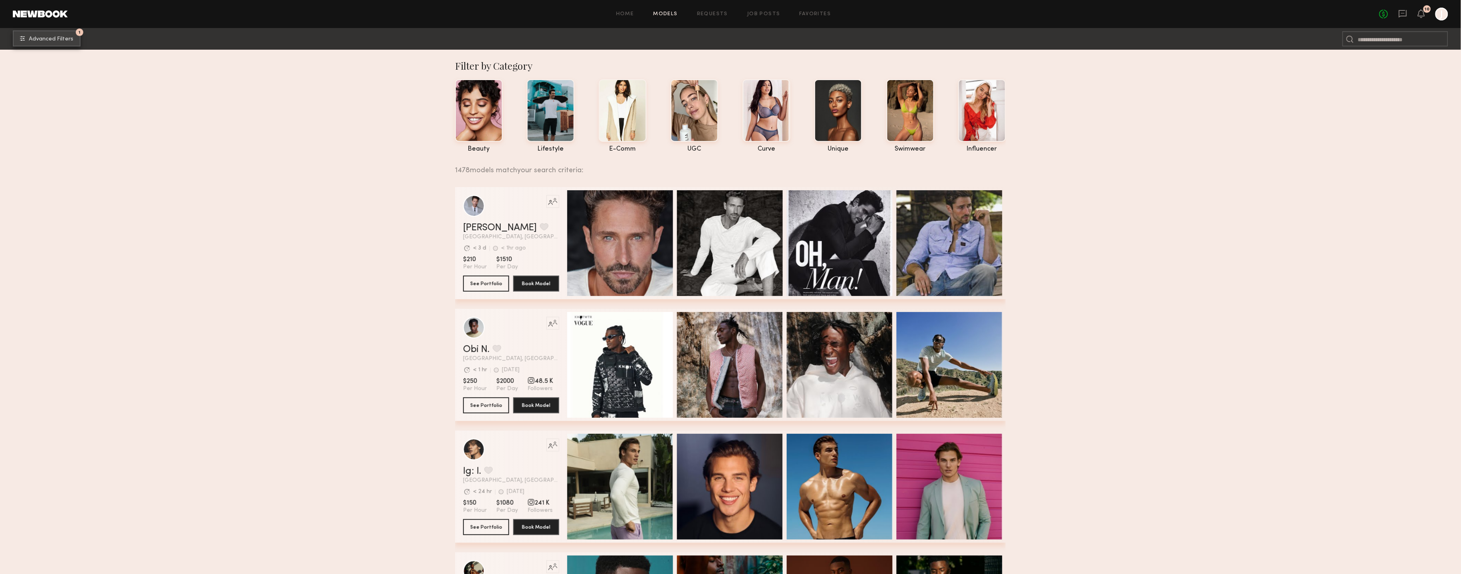
click at [53, 40] on span "Advanced Filters" at bounding box center [51, 39] width 44 height 6
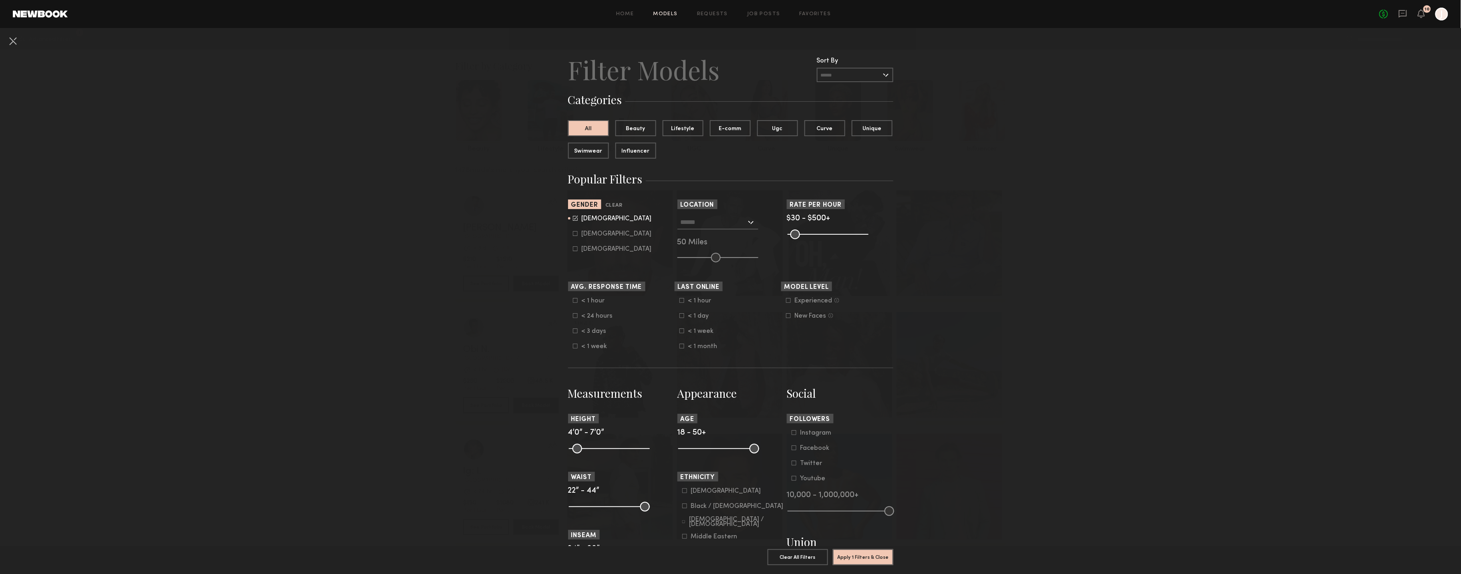
click at [686, 218] on input "text" at bounding box center [714, 222] width 66 height 14
click at [720, 236] on div "Los Angeles, CA" at bounding box center [717, 240] width 79 height 21
type input "**********"
click at [860, 558] on button "Apply 2 Filters & Close" at bounding box center [863, 557] width 60 height 16
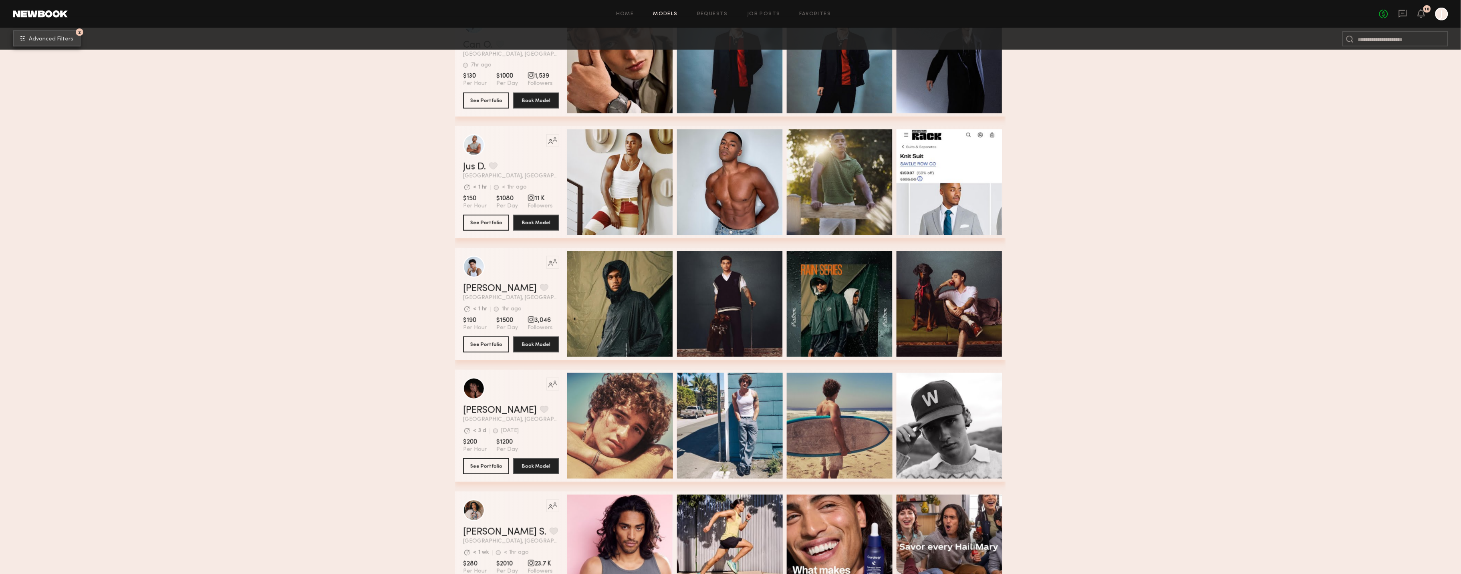
scroll to position [313, 0]
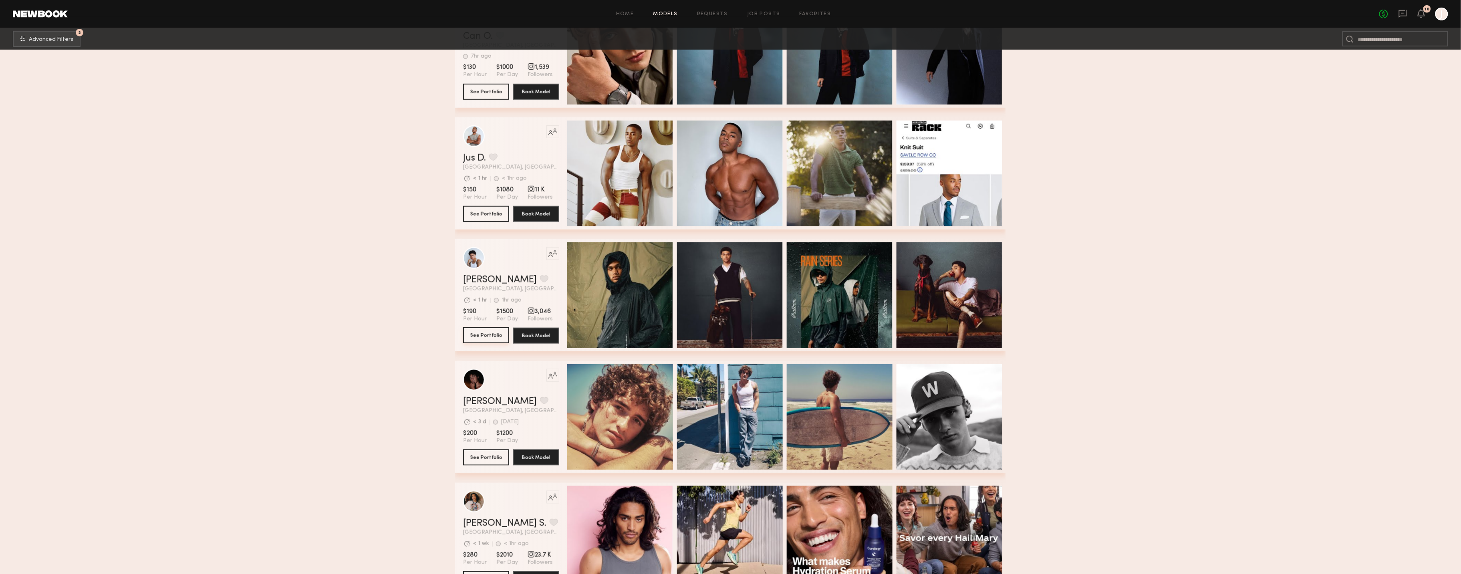
click at [499, 337] on button "See Portfolio" at bounding box center [486, 335] width 46 height 16
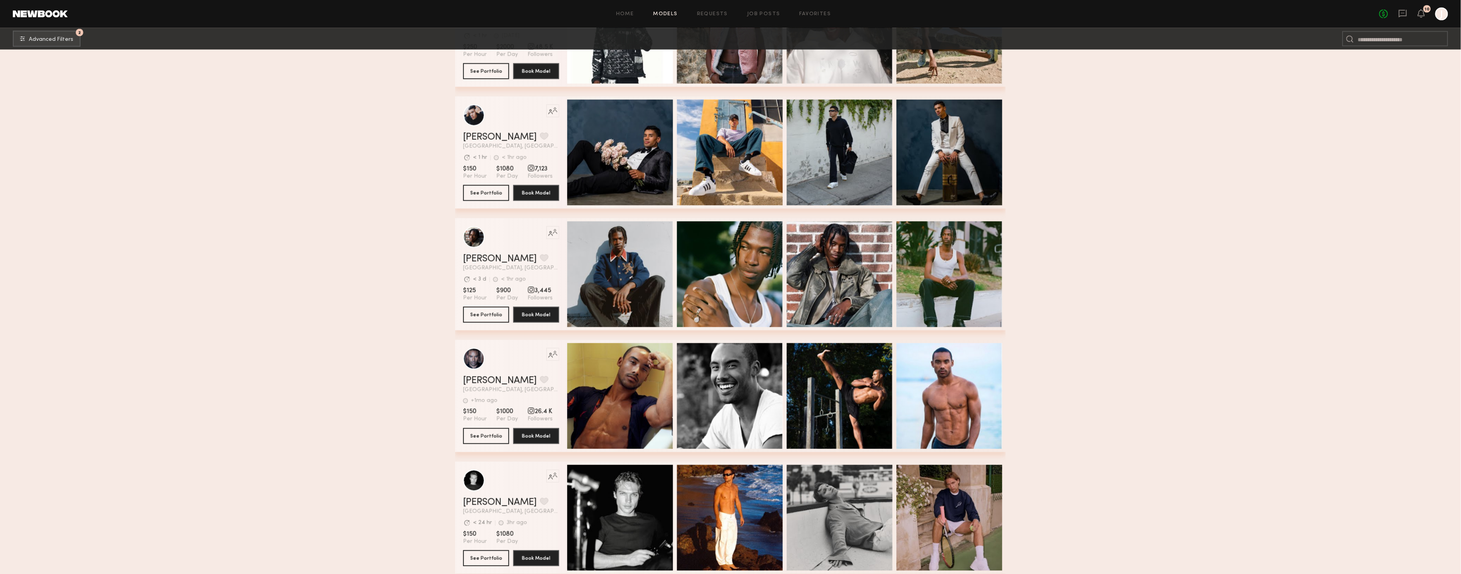
scroll to position [2613, 0]
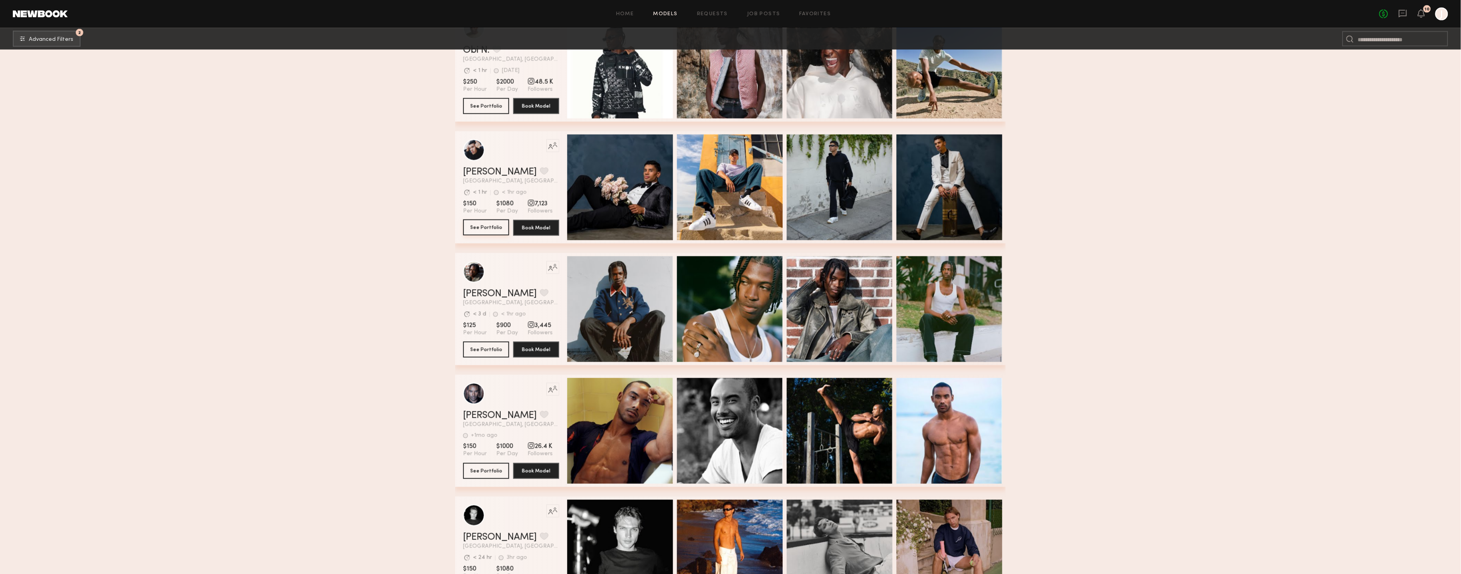
click at [495, 229] on button "See Portfolio" at bounding box center [486, 228] width 46 height 16
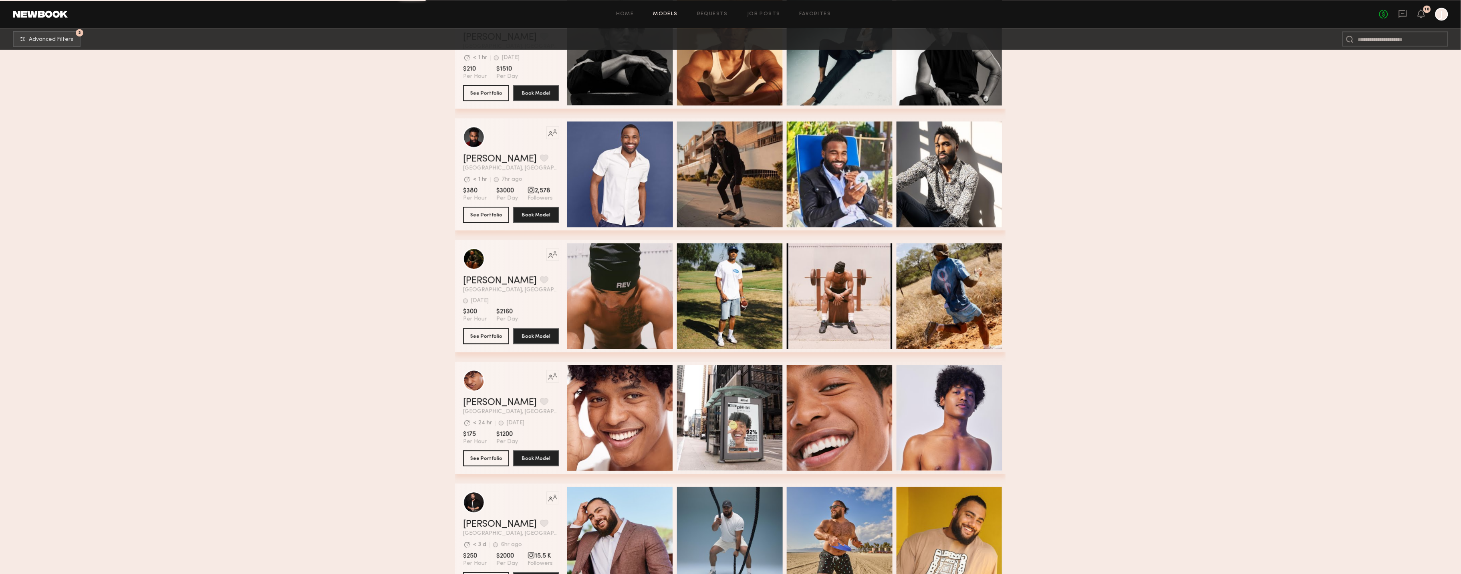
scroll to position [6860, 0]
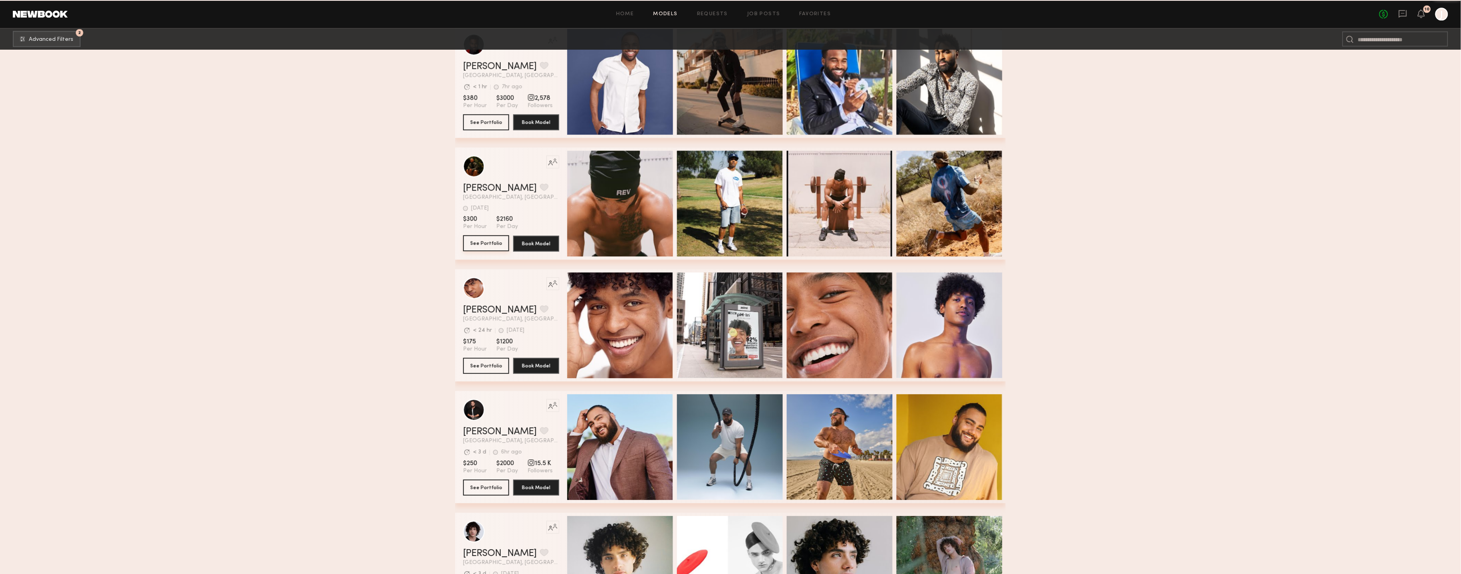
click at [480, 242] on button "See Portfolio" at bounding box center [486, 243] width 46 height 16
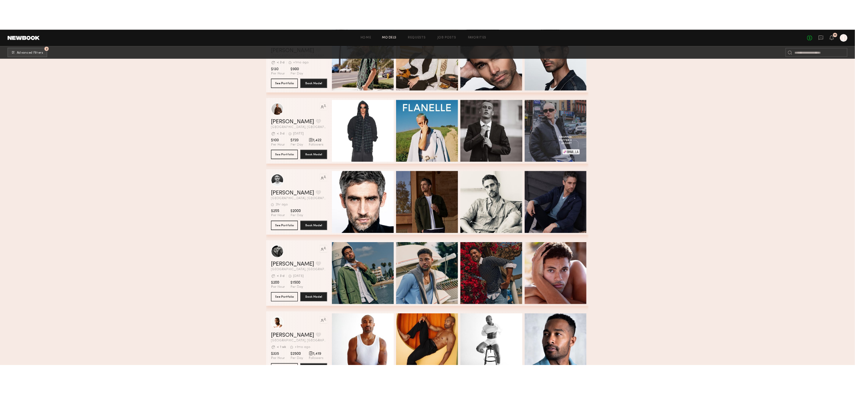
scroll to position [21132, 0]
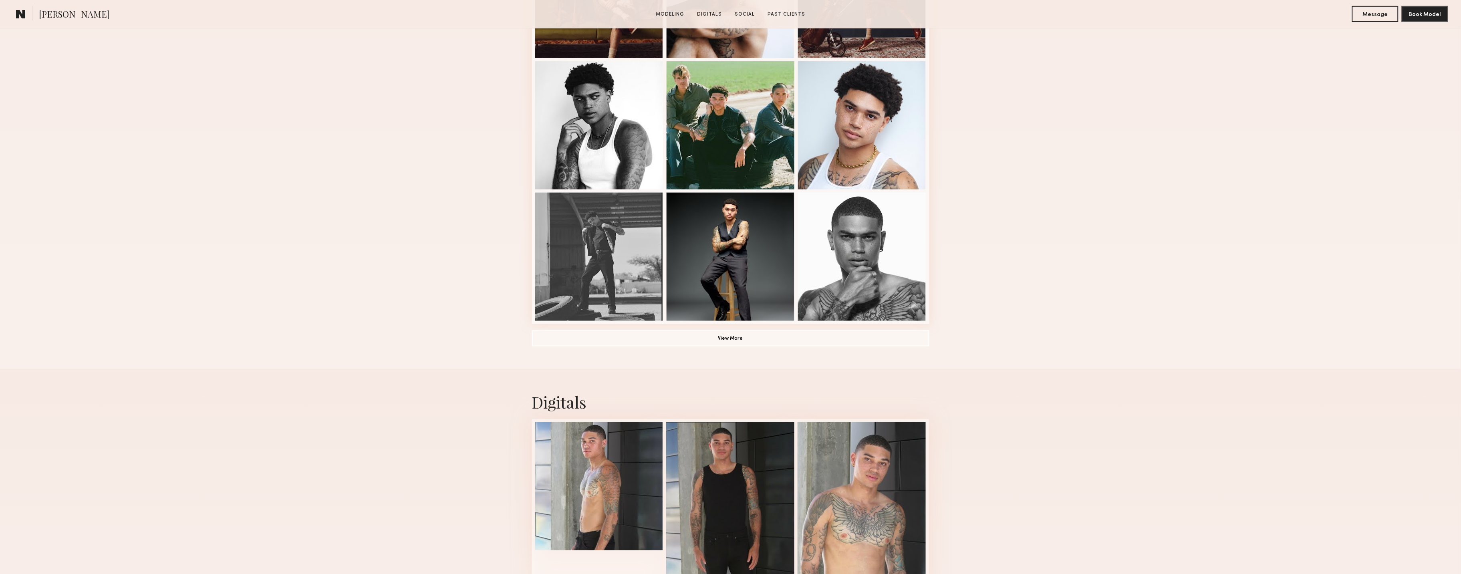
scroll to position [446, 0]
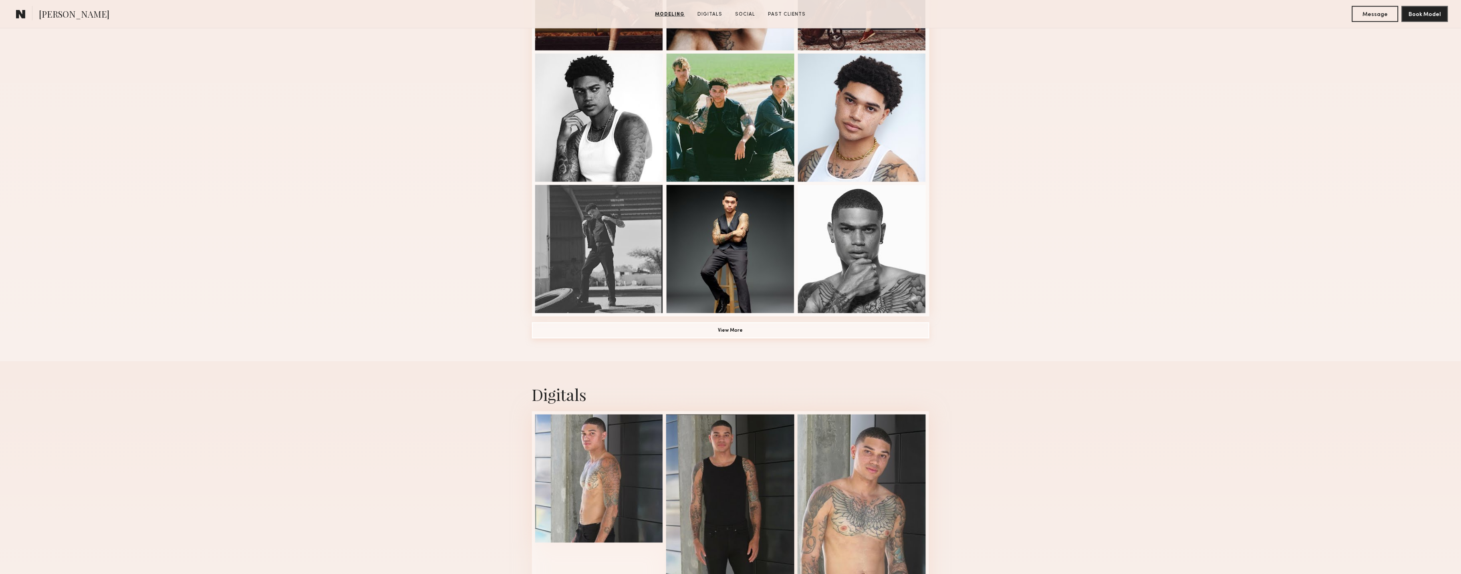
click at [792, 328] on button "View More" at bounding box center [730, 331] width 397 height 16
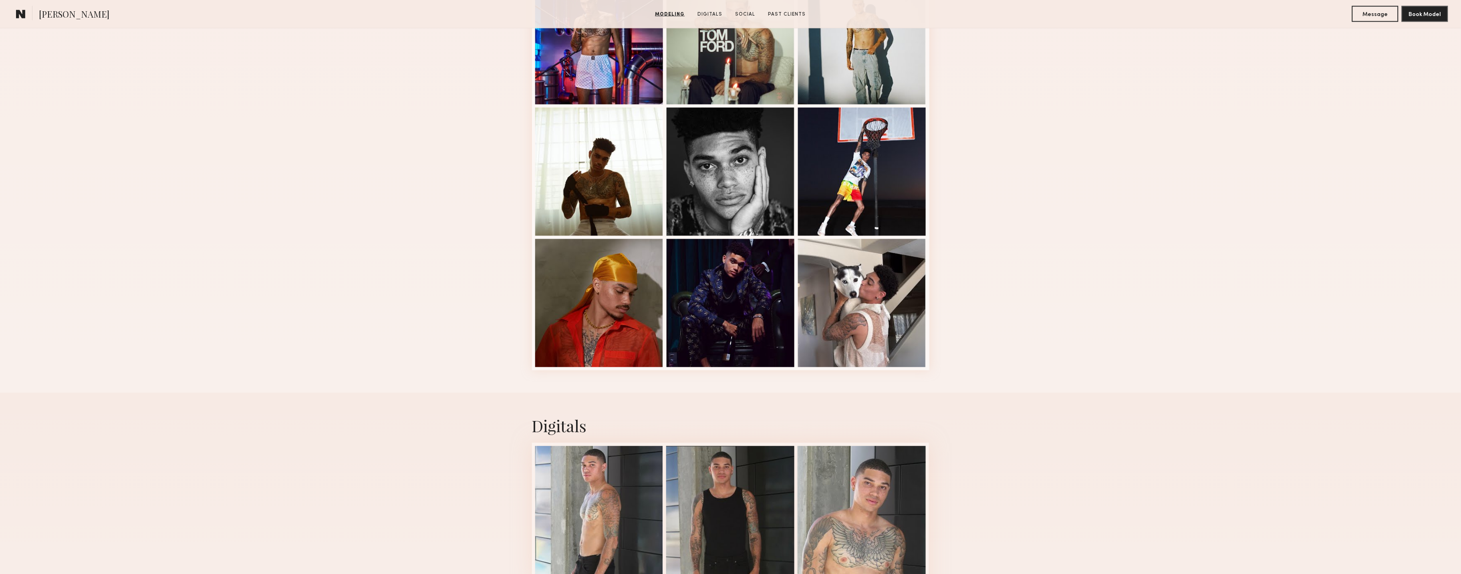
scroll to position [1074, 0]
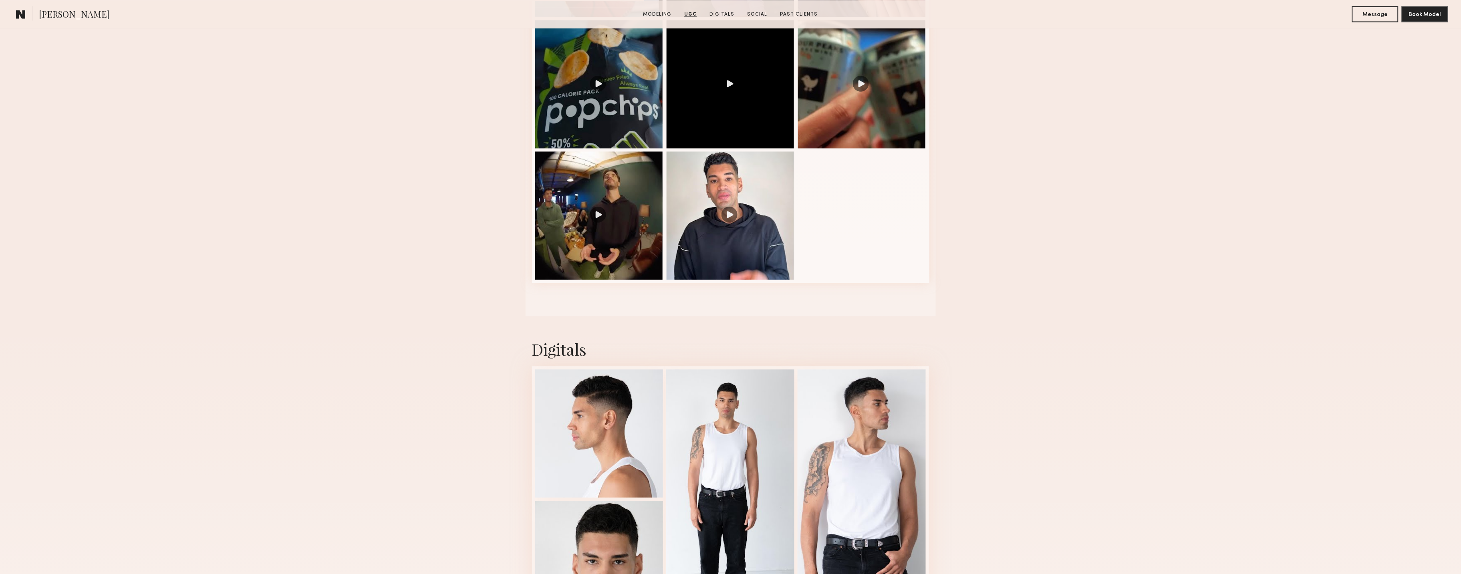
scroll to position [1010, 0]
